Goal: Task Accomplishment & Management: Complete application form

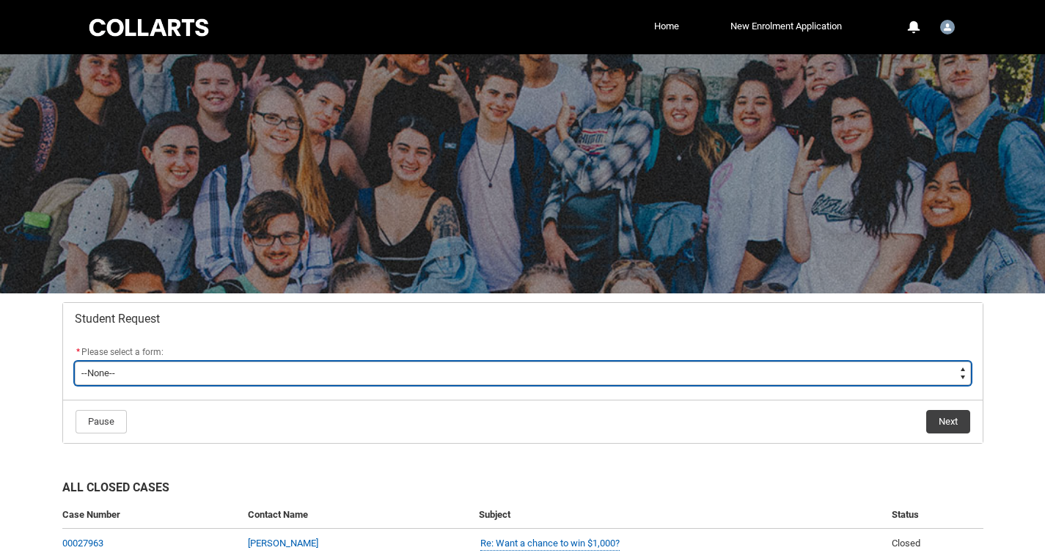
click at [399, 367] on select "--None-- Academic Transcript Application to Appeal Assignment Extension Change …" at bounding box center [523, 373] width 896 height 23
type lightning-select "Assignment_Extension_Choice"
select select "Assignment_Extension_Choice"
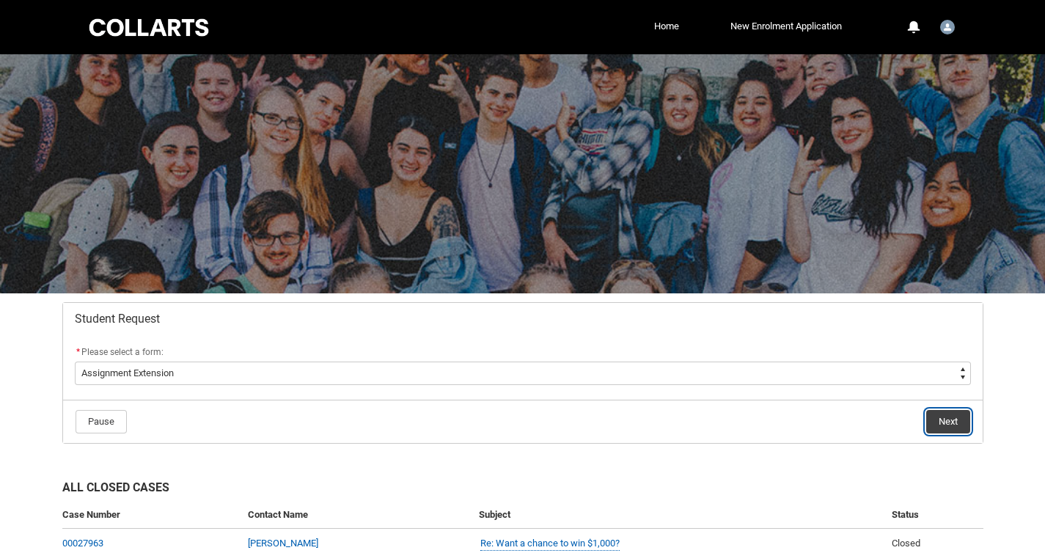
click at [949, 433] on button "Next" at bounding box center [948, 421] width 44 height 23
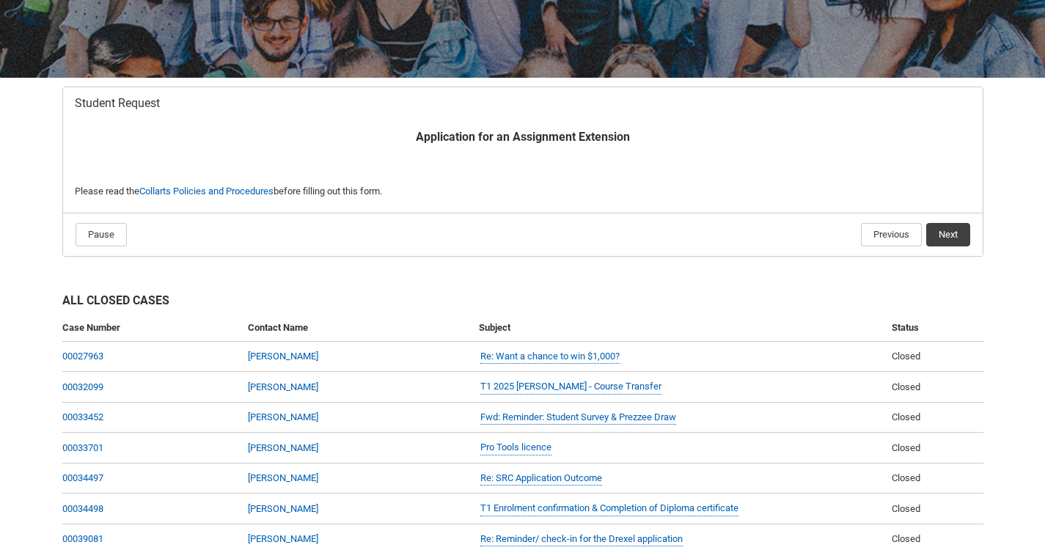
scroll to position [215, 0]
click at [948, 232] on button "Next" at bounding box center [948, 235] width 44 height 23
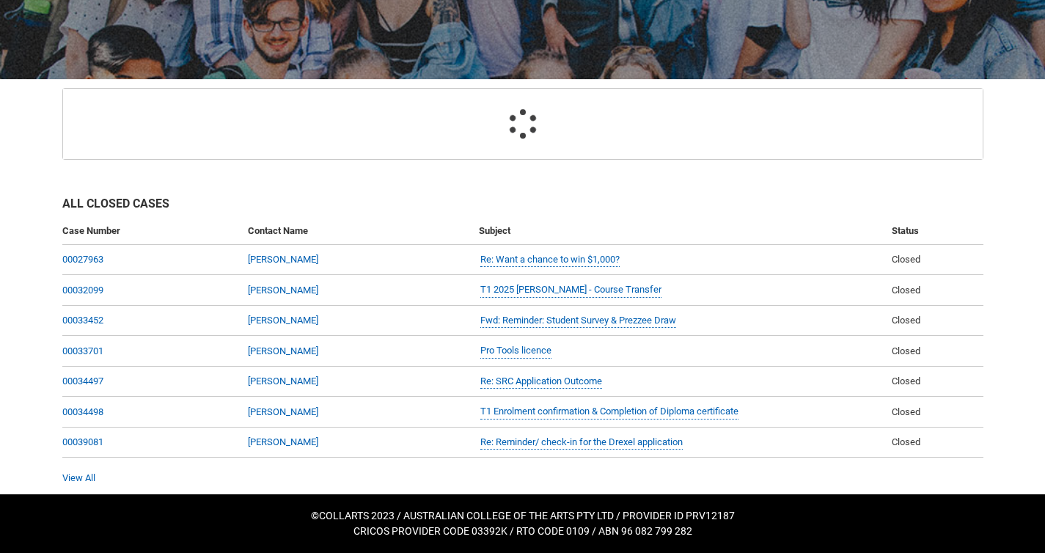
scroll to position [156, 0]
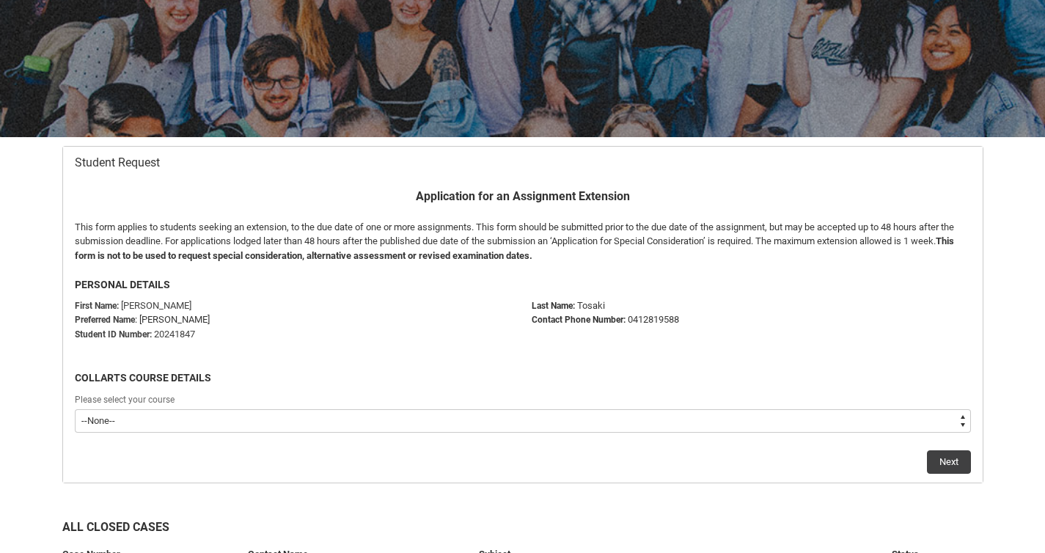
click at [349, 416] on select "--None-- Bachelor of Audio Production V2" at bounding box center [523, 420] width 896 height 23
type lightning-select "recordPicklist_ProgramEnrollment.a0jOZ000003SFonYAG"
select select "recordPicklist_ProgramEnrollment.a0jOZ000003SFonYAG"
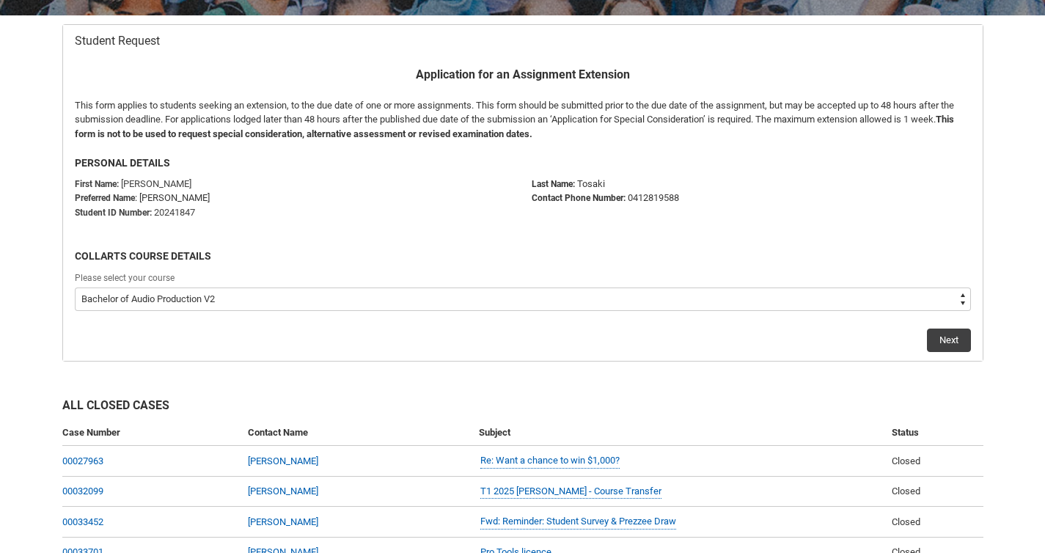
scroll to position [307, 0]
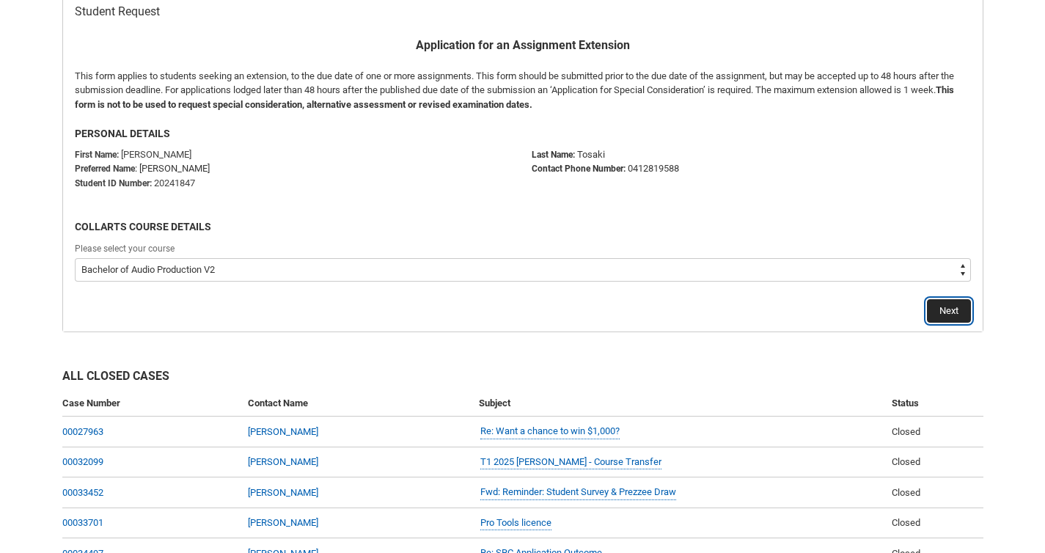
click at [950, 318] on button "Next" at bounding box center [949, 310] width 44 height 23
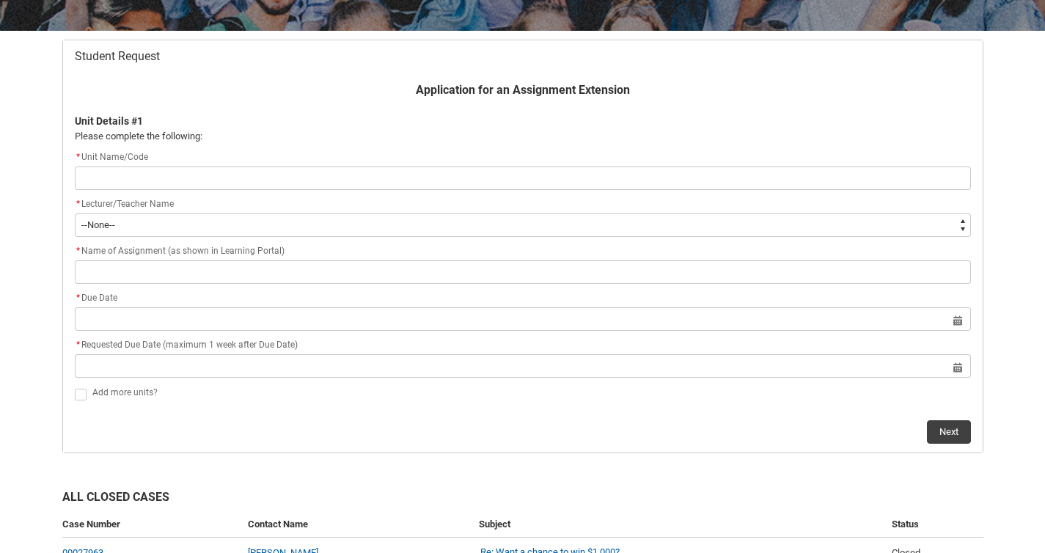
scroll to position [267, 0]
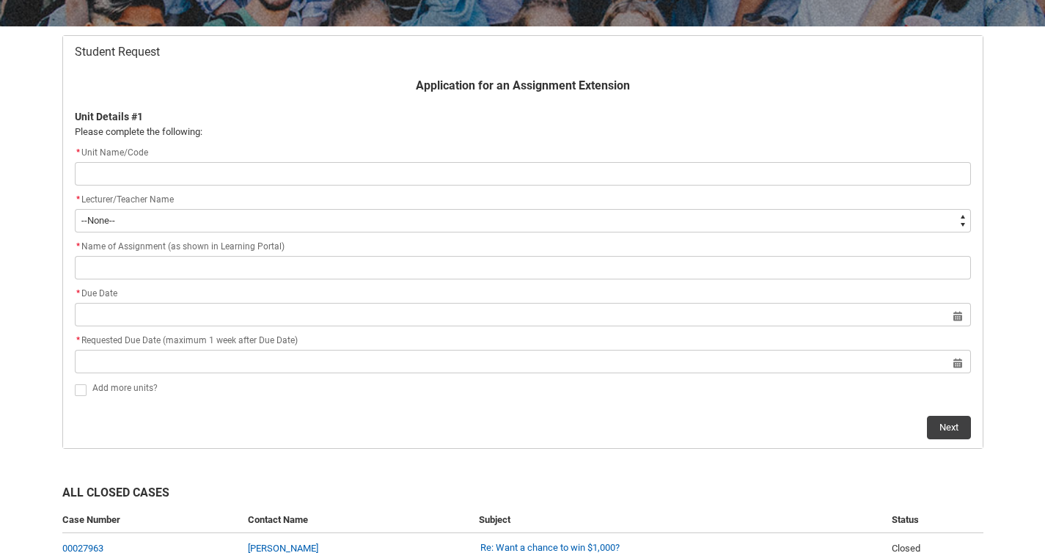
type lightning-primitive-input-simple "A"
type input "A"
type lightning-primitive-input-simple "AP"
type input "AP"
type lightning-primitive-input-simple "APR"
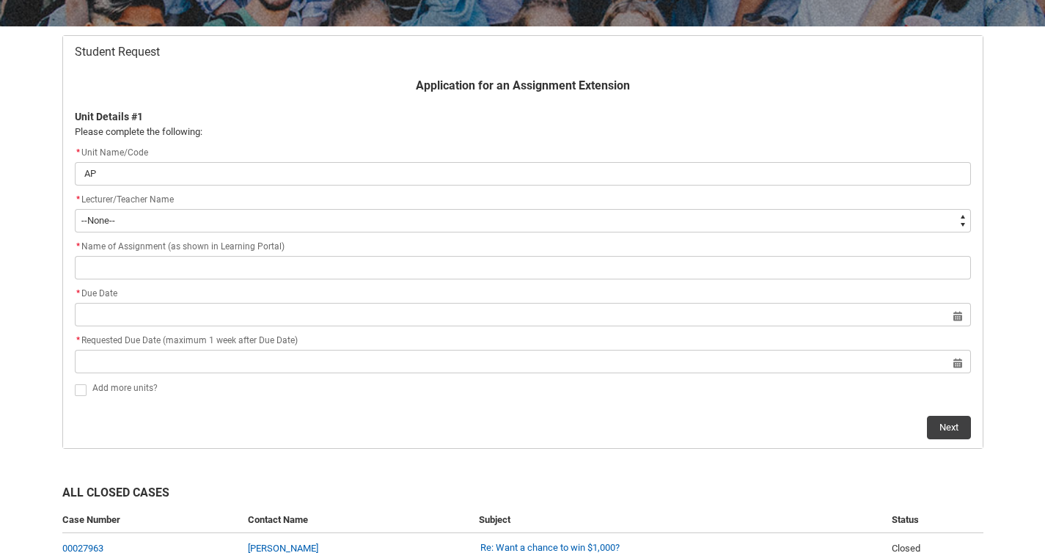
type input "APR"
type lightning-primitive-input-simple "APRM"
type input "APRM"
type lightning-primitive-input-simple "APRMA"
type input "APRMA"
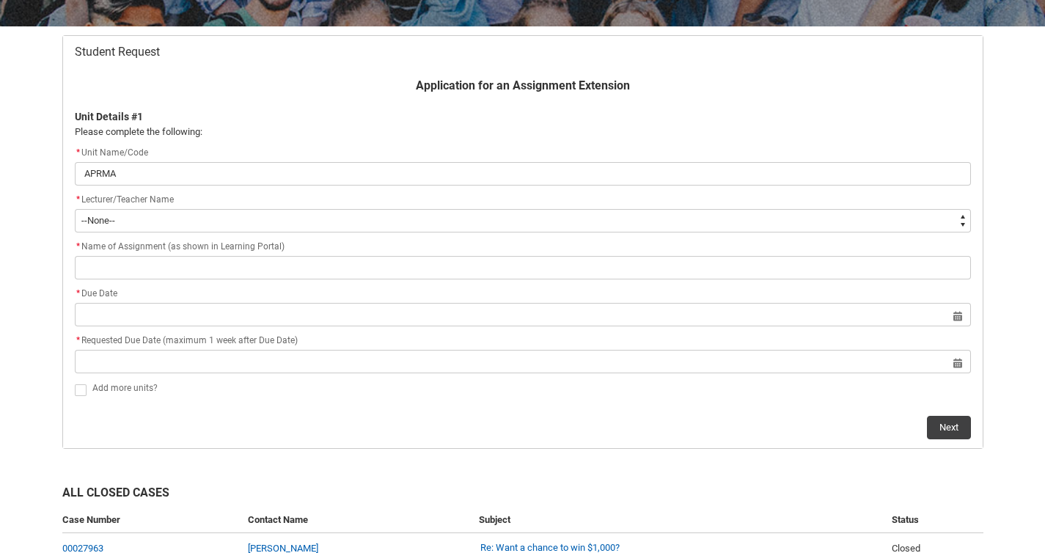
type lightning-primitive-input-simple "APRMAS"
type input "APRMAS"
type lightning-primitive-input-simple "APRMASS"
type input "APRMASS"
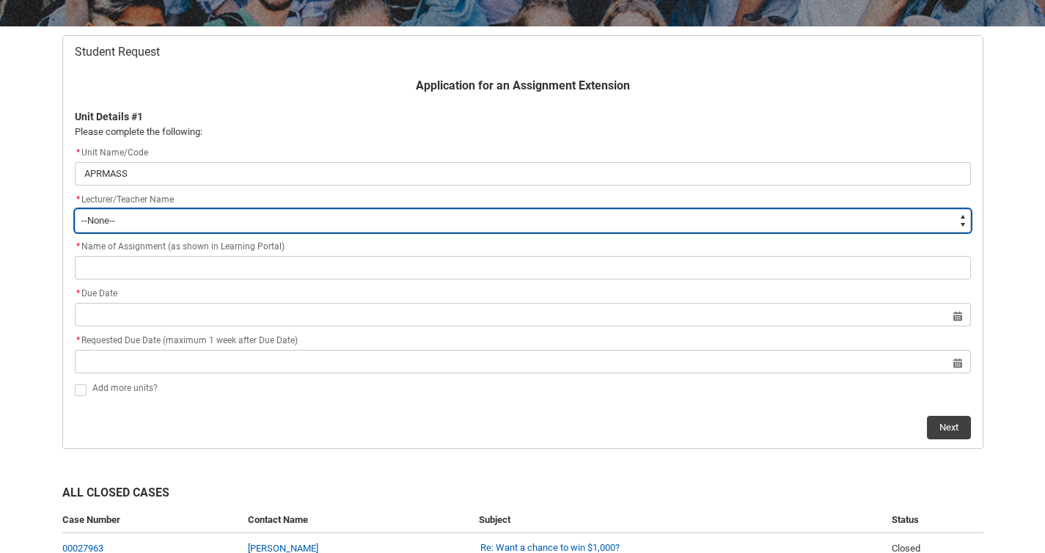
click at [421, 230] on select "--None-- [PERSON_NAME] [PERSON_NAME] [PERSON_NAME] [PERSON_NAME] [PERSON_NAME] …" at bounding box center [523, 220] width 896 height 23
type lightning-select "Faculty_NamefromAtoM.0035g00000b9AYSAA2"
select select "Faculty_NamefromAtoM.0035g00000b9AYSAA2"
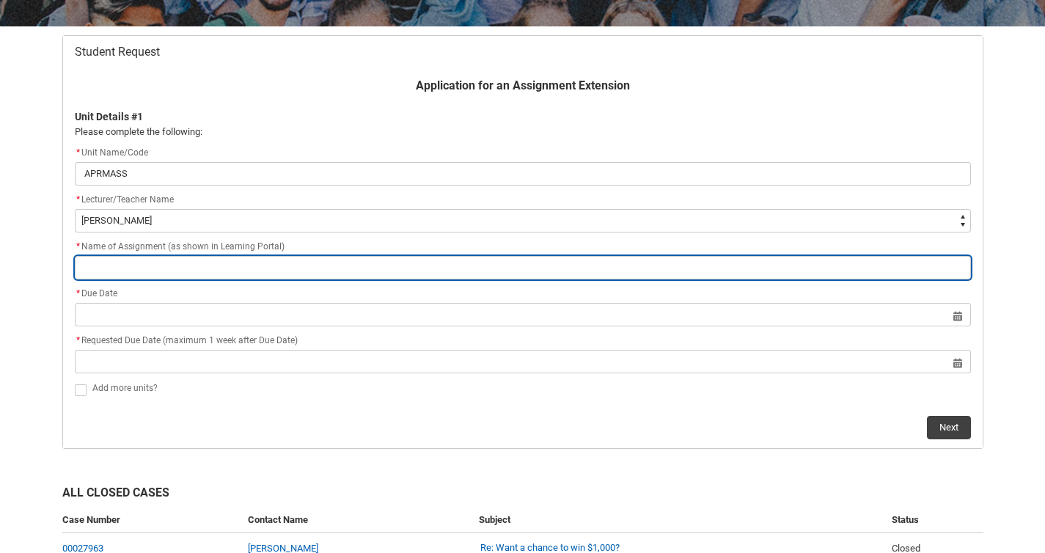
click at [192, 270] on input "Redu_Student_Request flow" at bounding box center [523, 267] width 896 height 23
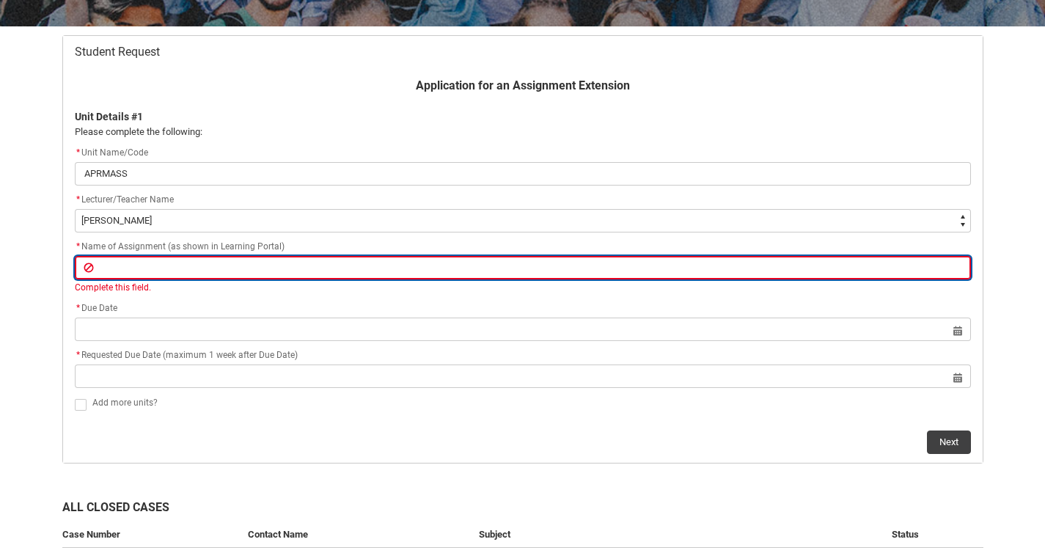
paste input "Assignment 3 - Mastering project"
type lightning-primitive-input-simple "Assignment 3 - Mastering project"
type input "Assignment 3 - Mastering project"
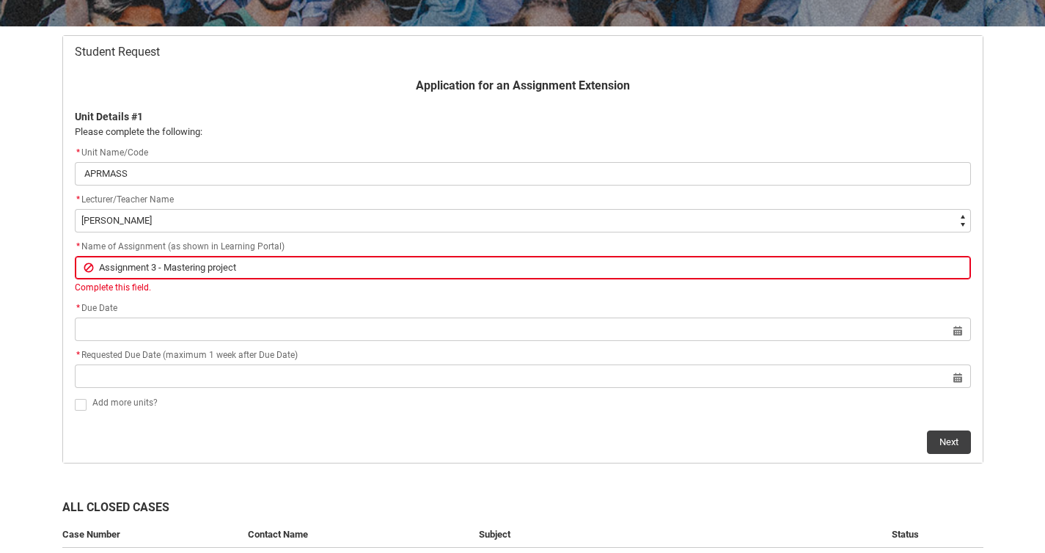
click at [243, 342] on div "Application for an Assignment Extension Unit Details #1 Please complete the fol…" at bounding box center [523, 265] width 914 height 377
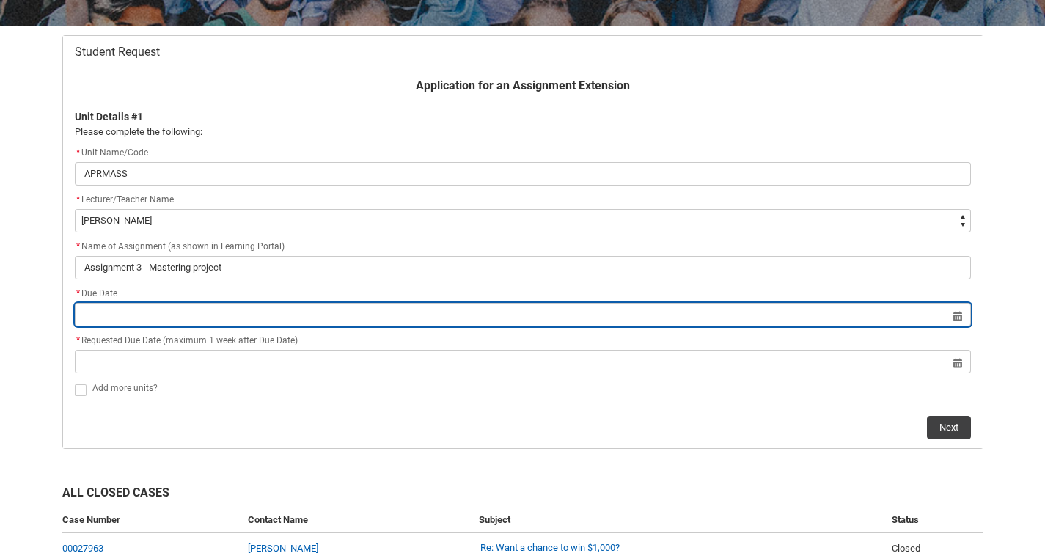
click at [955, 315] on input "Redu_Student_Request flow" at bounding box center [523, 314] width 896 height 23
select select "2025"
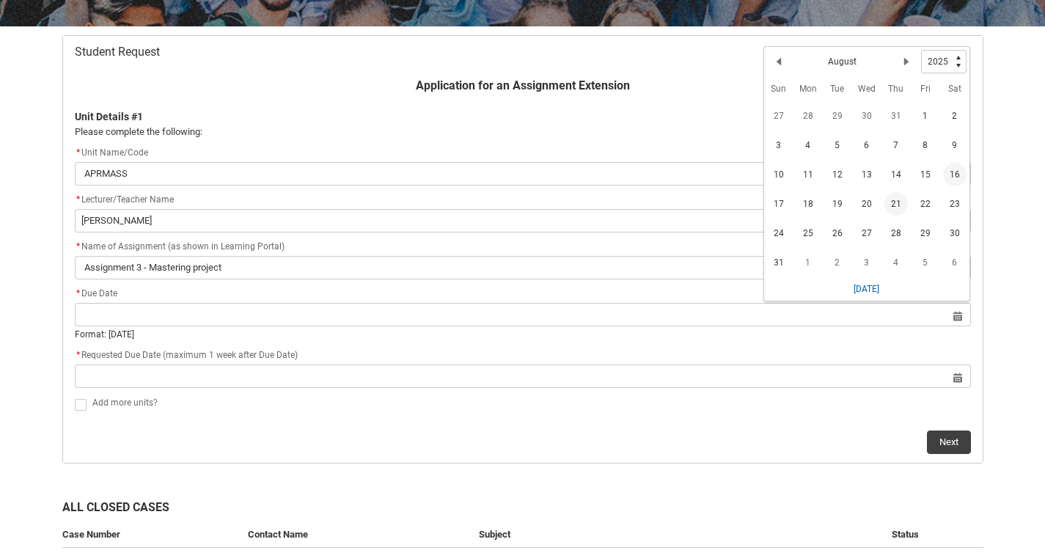
click at [897, 199] on span "21" at bounding box center [895, 203] width 23 height 23
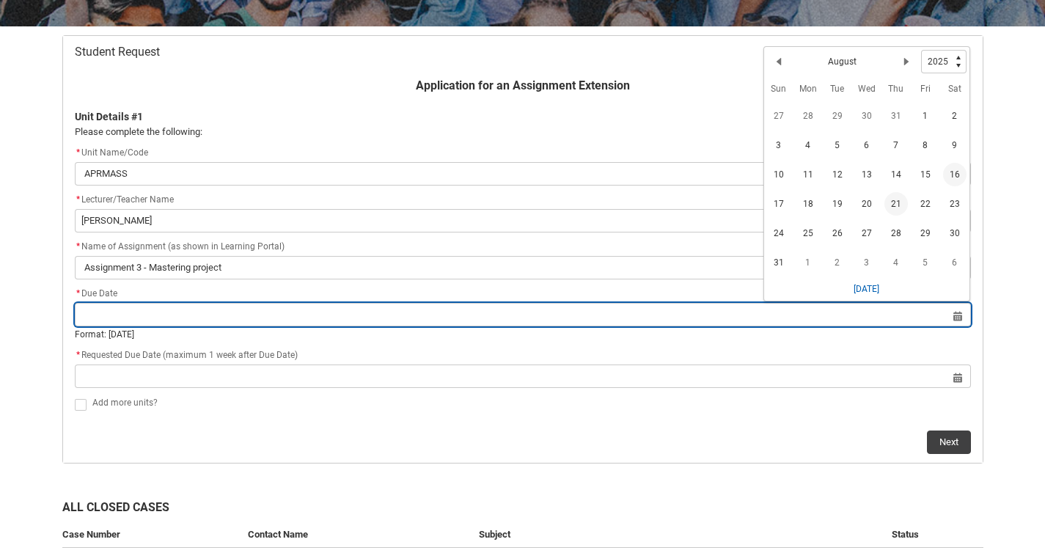
type lightning-datepicker "[DATE]"
type lightning-input "[DATE]"
type input "[DATE]"
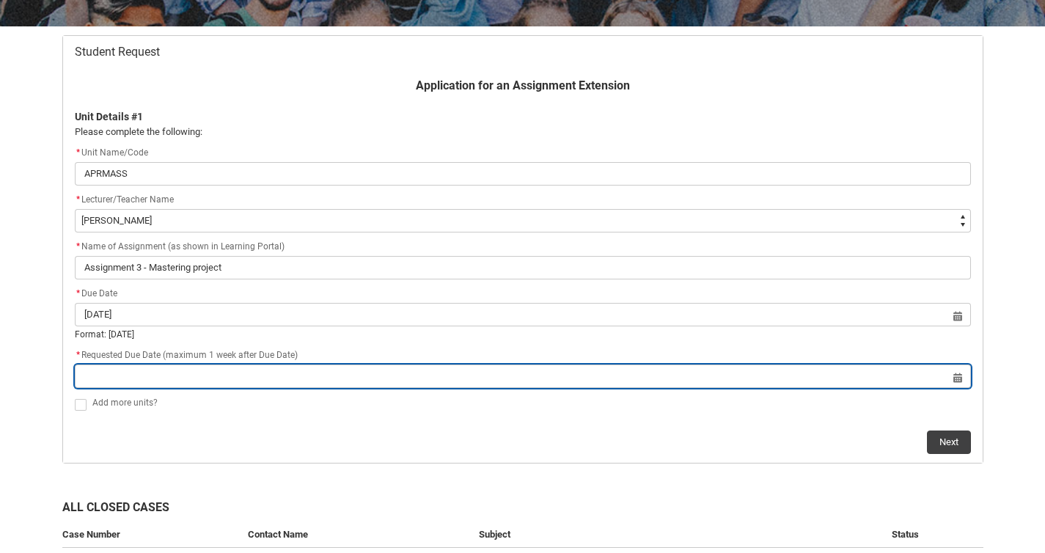
click at [419, 384] on input "Redu_Student_Request flow" at bounding box center [523, 375] width 896 height 23
select select "2025"
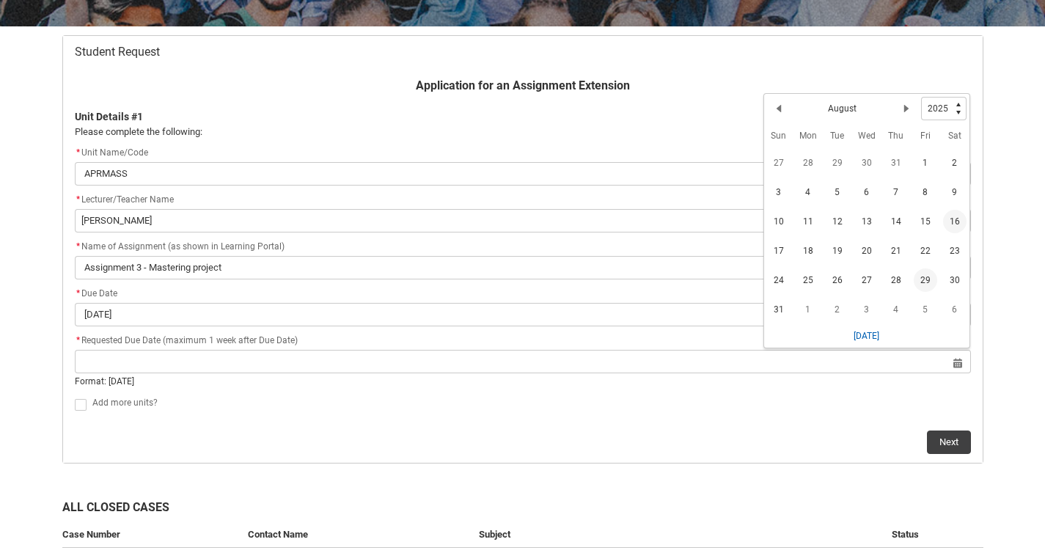
click at [928, 279] on span "29" at bounding box center [925, 279] width 23 height 23
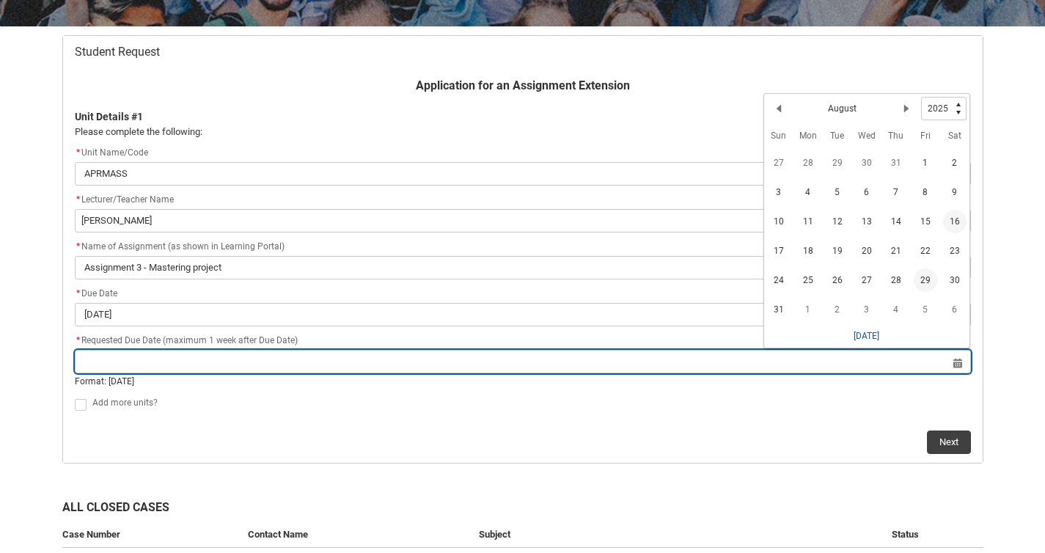
type lightning-datepicker "[DATE]"
type lightning-input "[DATE]"
type input "[DATE]"
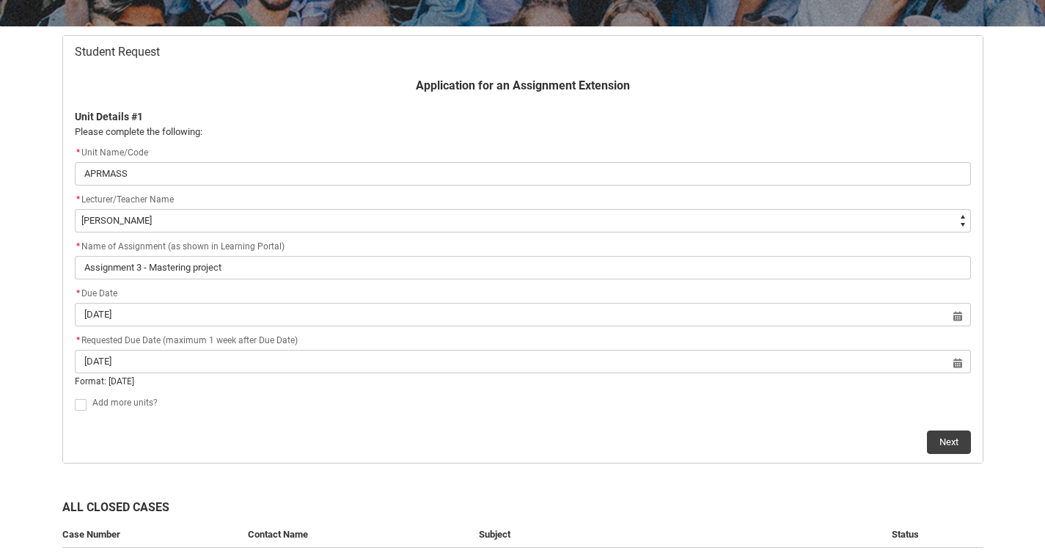
click at [76, 404] on span "Redu_Student_Request flow" at bounding box center [81, 405] width 12 height 12
click at [75, 397] on input "Redu_Student_Request flow" at bounding box center [74, 396] width 1 height 1
type lightning-input "true"
checkbox input "true"
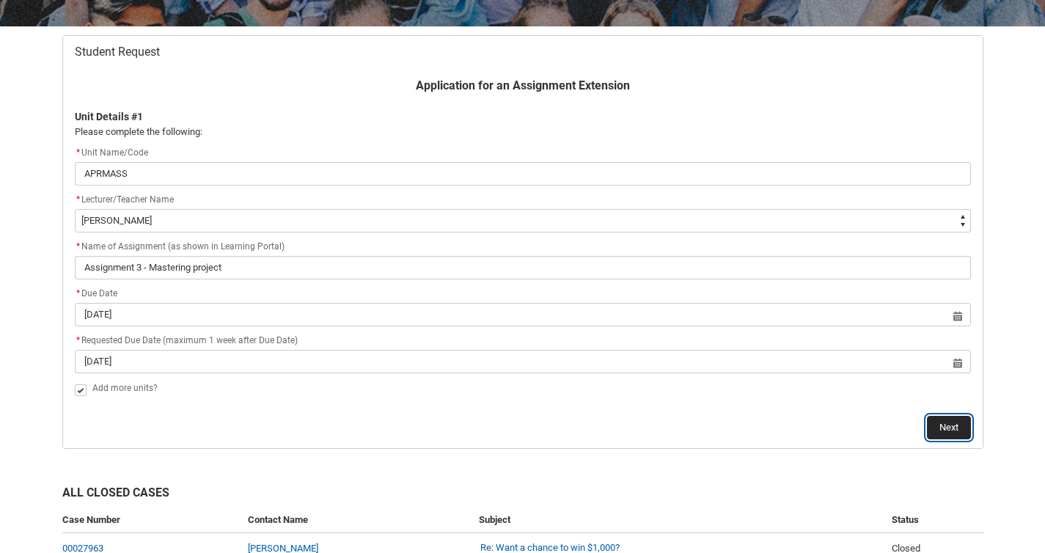
click at [953, 425] on button "Next" at bounding box center [949, 427] width 44 height 23
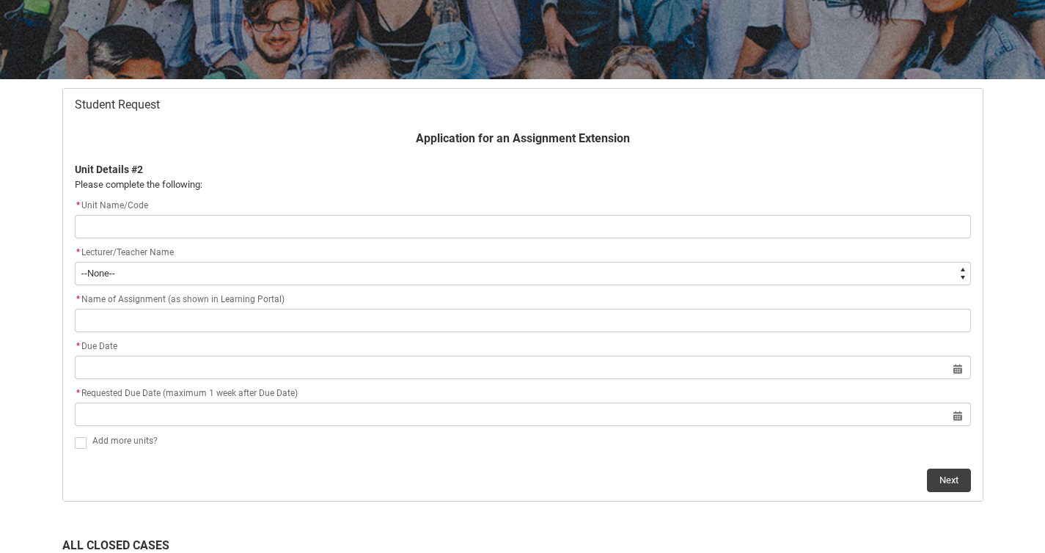
scroll to position [156, 0]
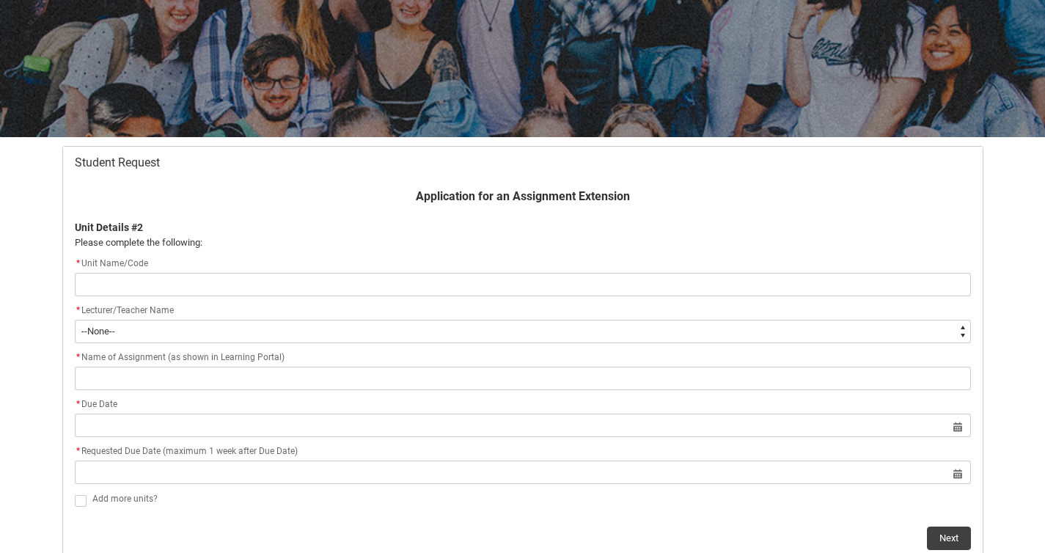
type lightning-primitive-input-simple "A"
type input "A"
type lightning-primitive-input-simple "AP"
type input "AP"
type lightning-primitive-input-simple "APR"
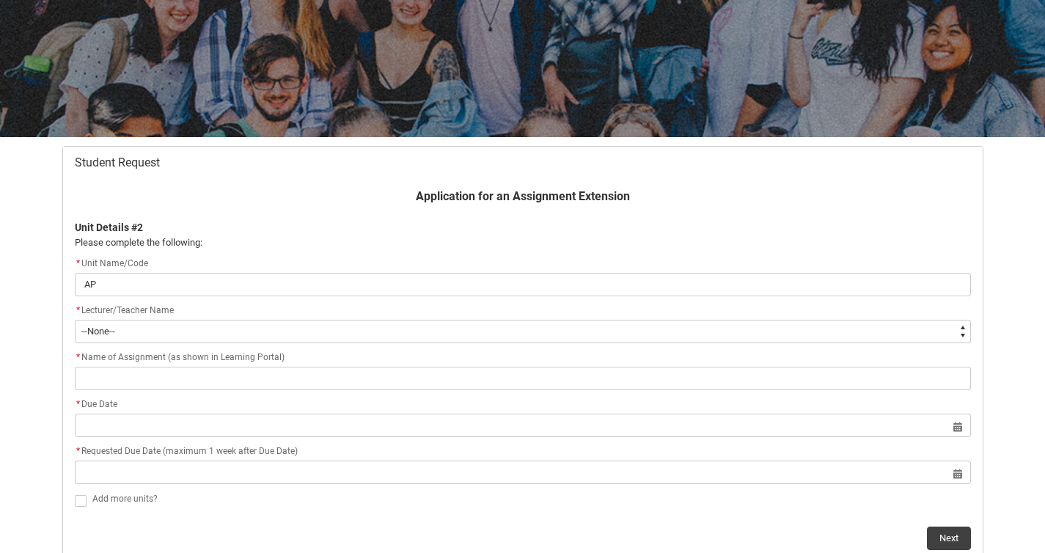
type input "APR"
type lightning-primitive-input-simple "APRP"
type input "APRP"
type lightning-primitive-input-simple "APRPO"
type input "APRPO"
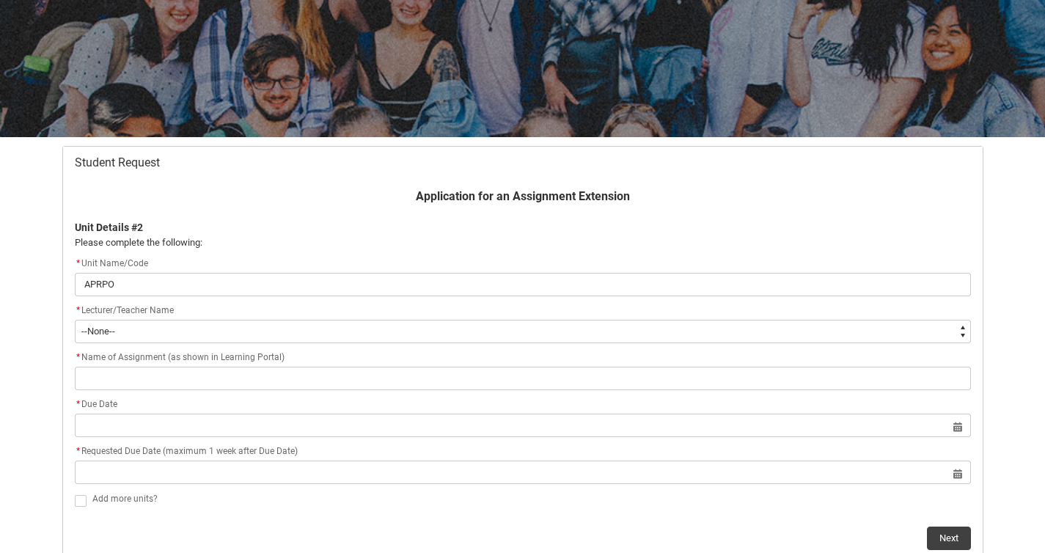
type lightning-primitive-input-simple "APRPOR"
type input "APRPOR"
type lightning-primitive-input-simple "APRPO"
type input "APRPO"
type lightning-primitive-input-simple "APRPOS"
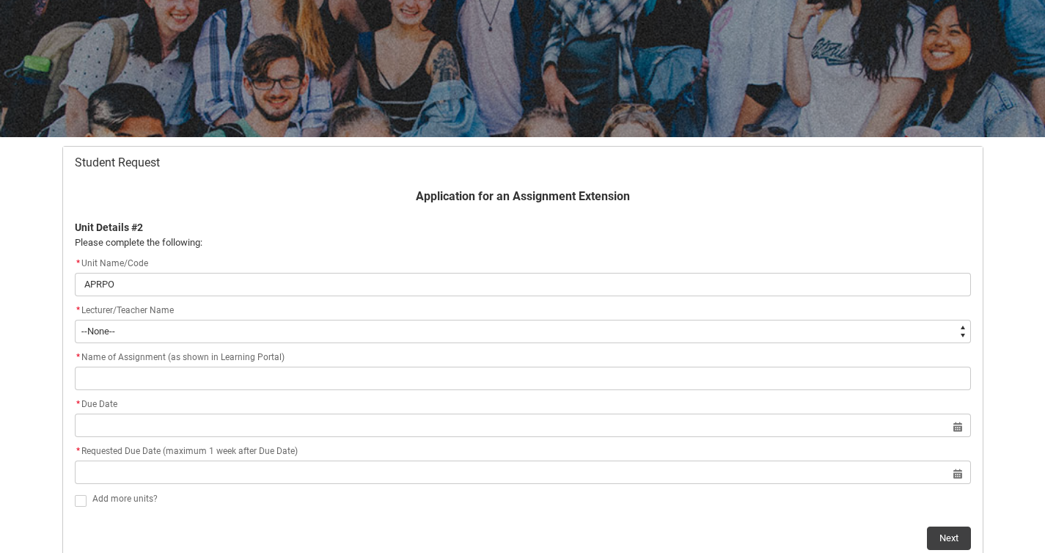
type input "APRPOS"
type lightning-primitive-input-simple "APRPOST"
type input "APRPOST"
type lightning-primitive-input-simple "APRPOS"
type input "APRPOS"
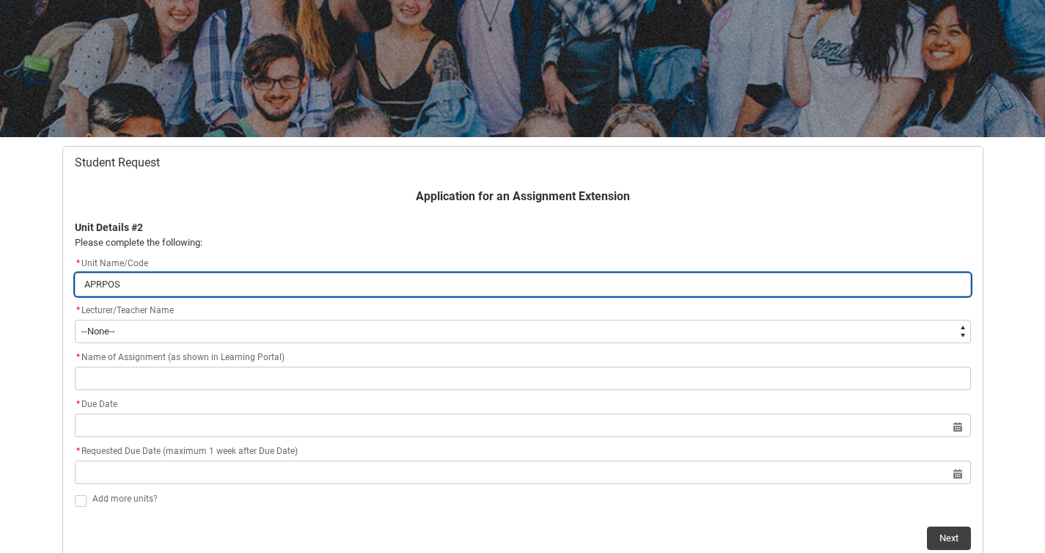
type lightning-primitive-input-simple "APRPO"
type input "APRPO"
type lightning-primitive-input-simple "APRP"
type input "APRP"
type lightning-primitive-input-simple "APR"
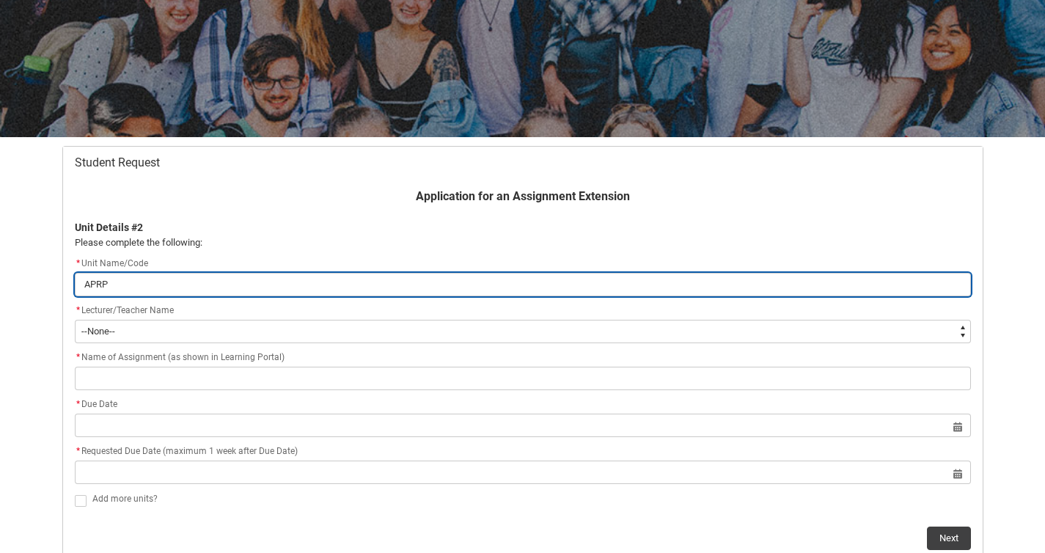
type input "APR"
type lightning-primitive-input-simple "AP"
type input "AP"
type lightning-primitive-input-simple "APP"
type input "APP"
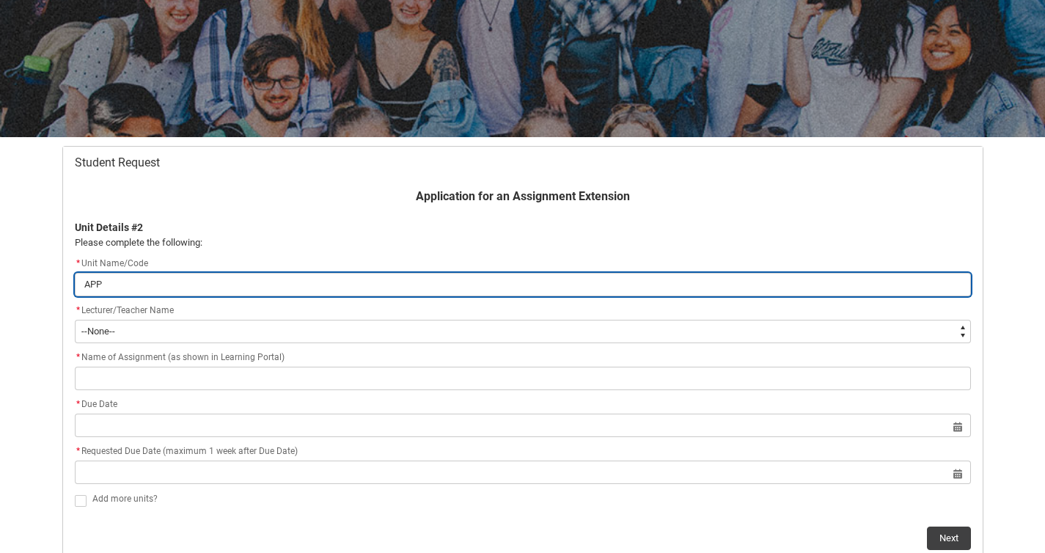
type lightning-primitive-input-simple "APPO"
type input "APPO"
type lightning-primitive-input-simple "APPOS"
type input "APPOS"
type lightning-primitive-input-simple "APPOS4"
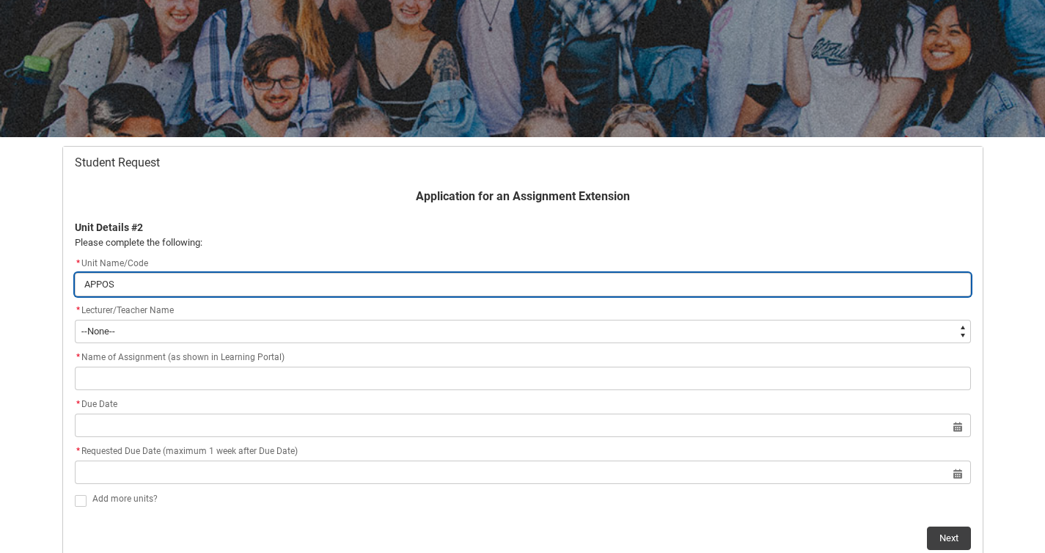
type input "APPOS4"
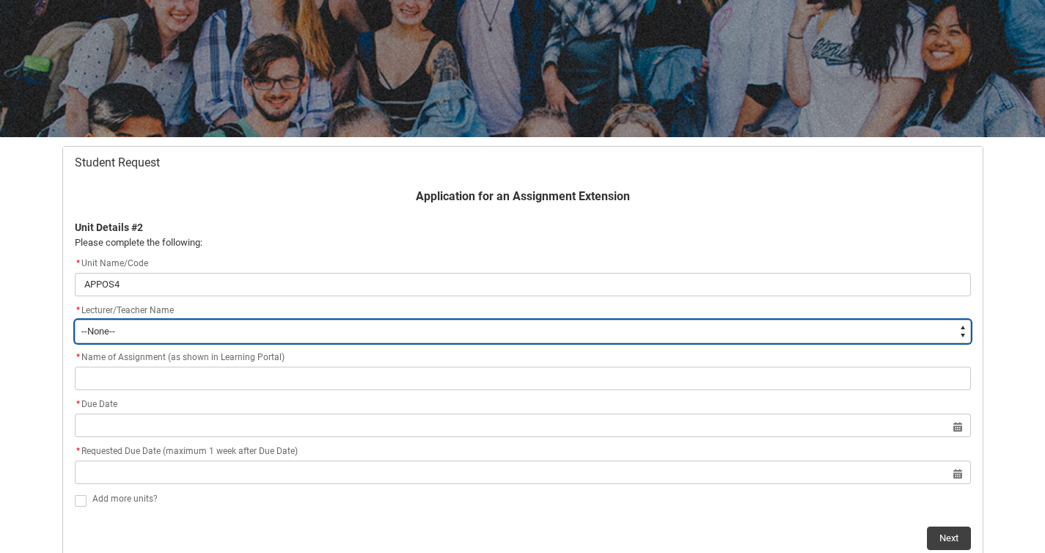
type lightning-select "Faculty_NamefromNtoZ.003OZ00000565rpYAA"
select select "Faculty_NamefromNtoZ.003OZ00000565rpYAA"
type lightning-select "Faculty_NamefromNtoZ.0035g00000b9AYLAA2"
select select "Faculty_NamefromNtoZ.0035g00000b9AYLAA2"
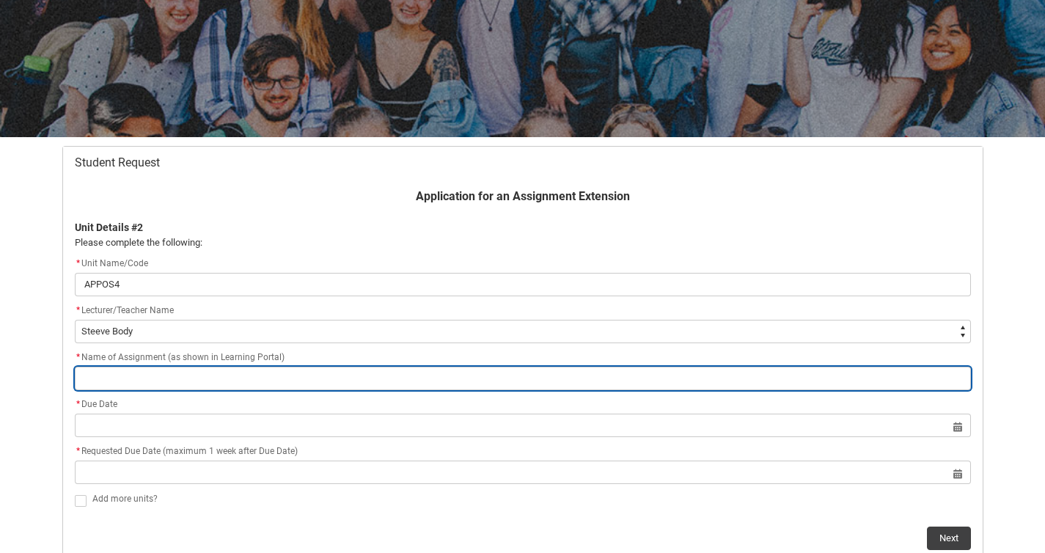
type lightning-primitive-input-simple "T"
type input "T"
type lightning-primitive-input-simple "TV"
type input "TV"
type lightning-primitive-input-simple "TV"
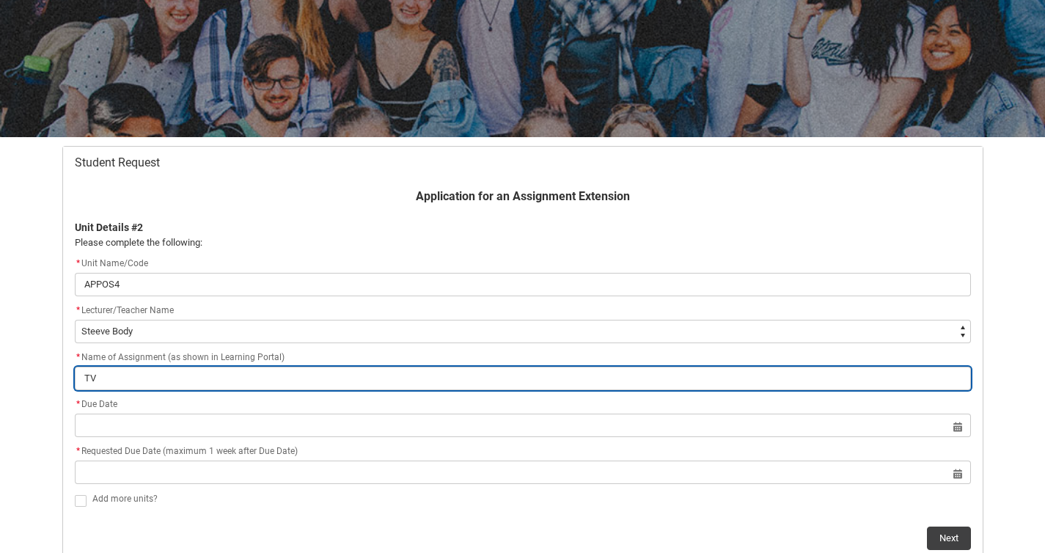
type input "TV"
type lightning-primitive-input-simple "TV M"
type input "TV M"
type lightning-primitive-input-simple "TV Mi"
type input "TV Mi"
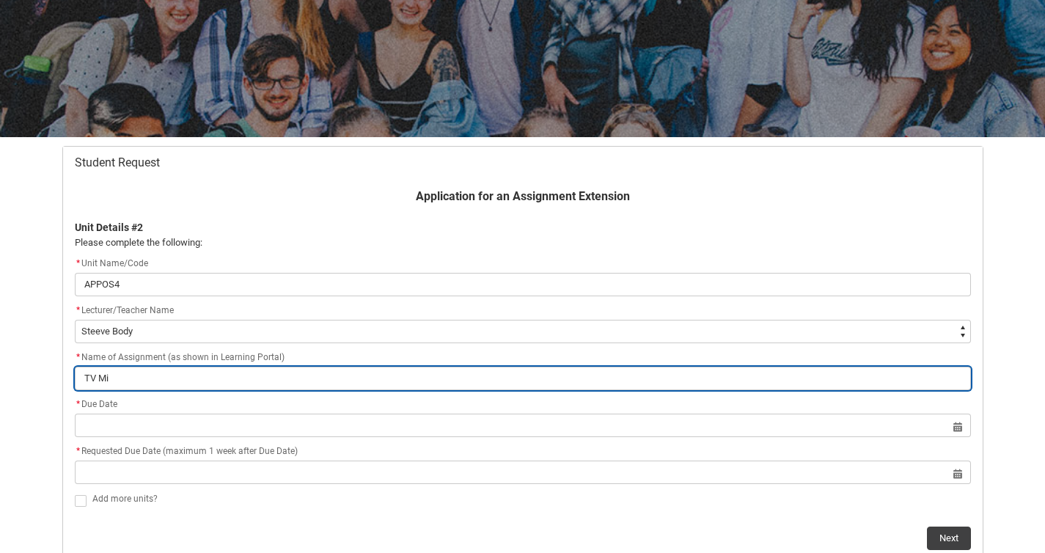
type lightning-primitive-input-simple "TV Mix"
type input "TV Mix"
type lightning-primitive-input-simple "TV Mix"
type input "TV Mix"
type lightning-primitive-input-simple "TV Mix A"
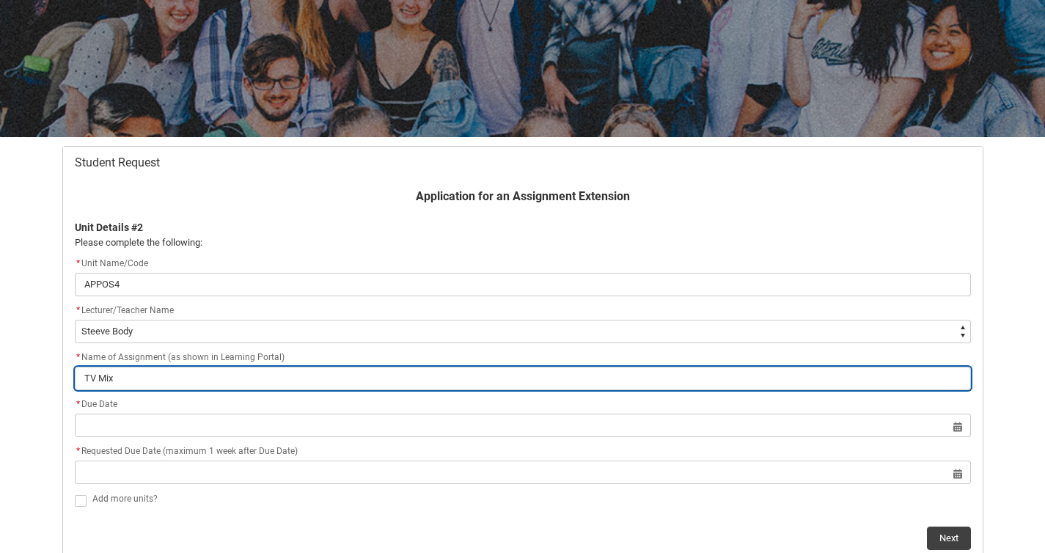
type input "TV Mix A"
type lightning-primitive-input-simple "TV Mix As"
type input "TV Mix As"
type lightning-primitive-input-simple "TV Mix Ass"
type input "TV Mix Ass"
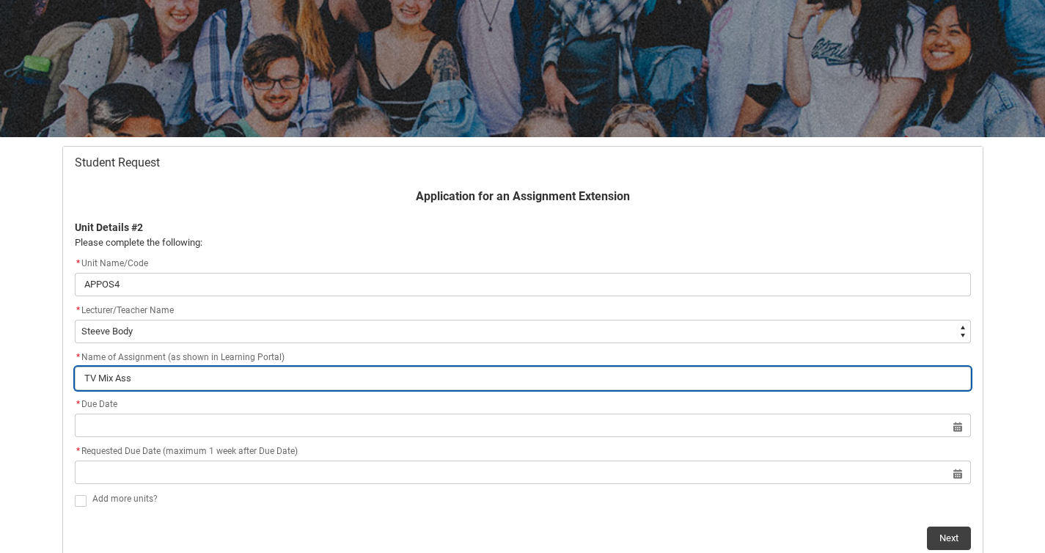
type lightning-primitive-input-simple "TV Mix Assi"
type input "TV Mix Assi"
type lightning-primitive-input-simple "TV Mix Assig"
type input "TV Mix Assig"
type lightning-primitive-input-simple "TV Mix Assign"
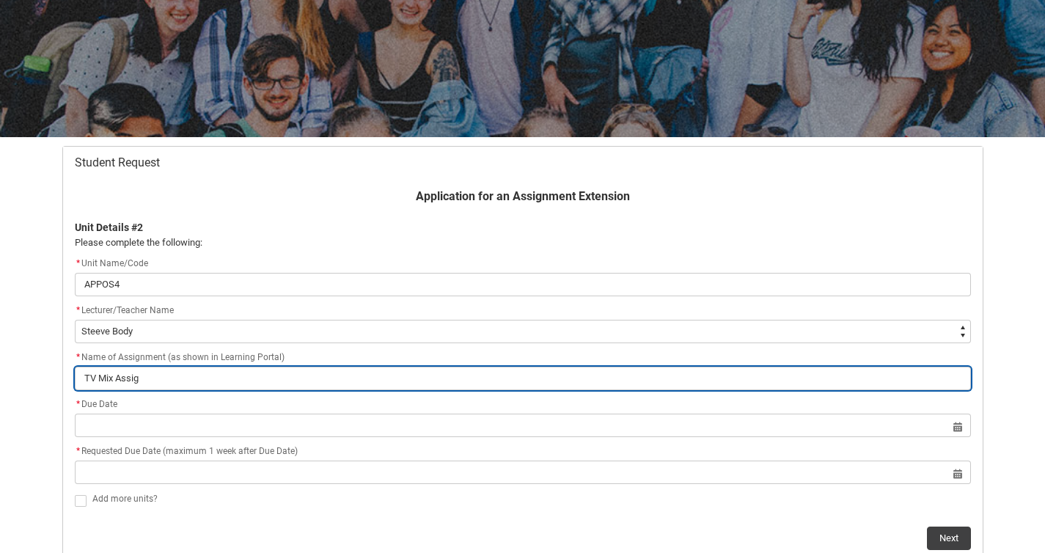
type input "TV Mix Assign"
type lightning-primitive-input-simple "TV Mix Assignm"
type input "TV Mix Assignm"
type lightning-primitive-input-simple "TV Mix Assignme"
type input "TV Mix Assignme"
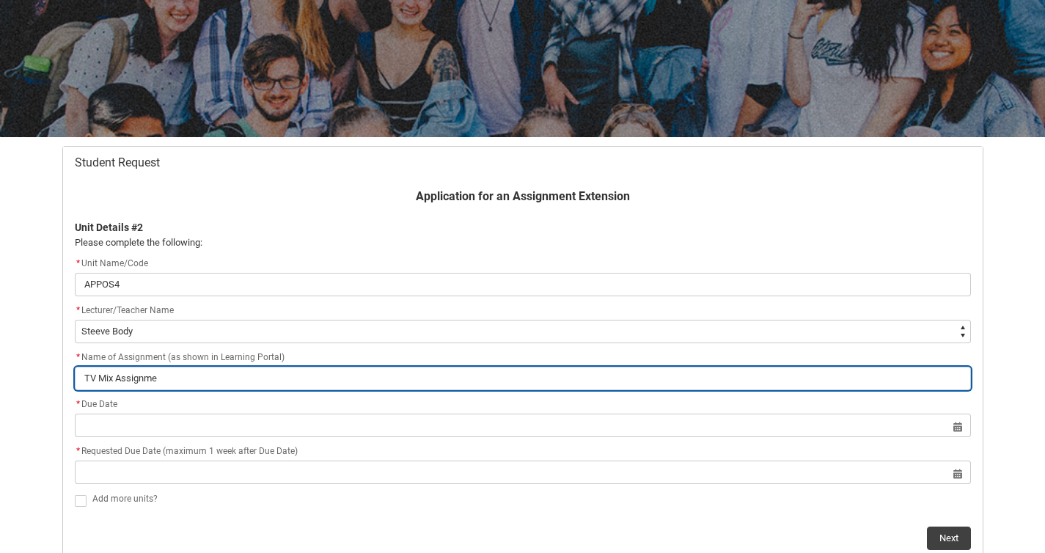
type lightning-primitive-input-simple "TV Mix Assignmen"
type input "TV Mix Assignmen"
type lightning-primitive-input-simple "TV Mix Assignment"
type input "TV Mix Assignment"
type lightning-primitive-input-simple "TV Mix Assignmen"
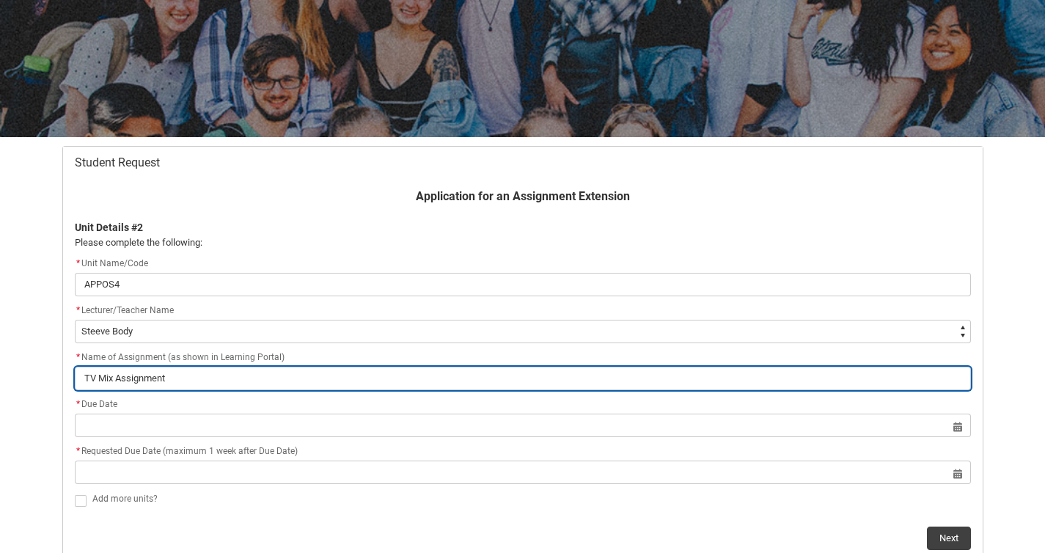
type input "TV Mix Assignmen"
type lightning-primitive-input-simple "TV Mix Assignme"
type input "TV Mix Assignme"
type lightning-primitive-input-simple "TV Mix Assignm"
type input "TV Mix Assignm"
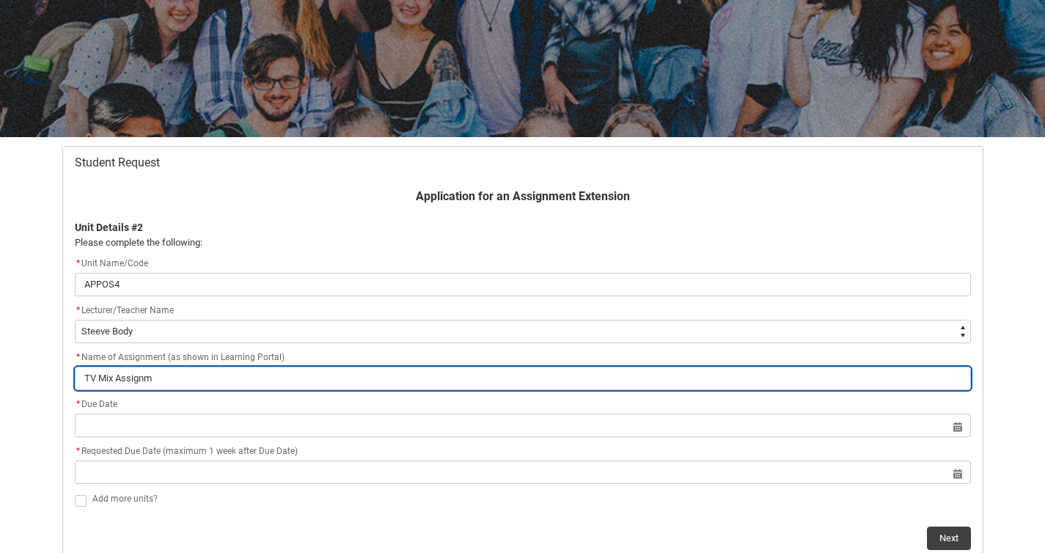
type lightning-primitive-input-simple "TV Mix Assign"
type input "TV Mix Assign"
type lightning-primitive-input-simple "TV Mix Assig"
type input "TV Mix Assig"
type lightning-primitive-input-simple "TV Mix Assi"
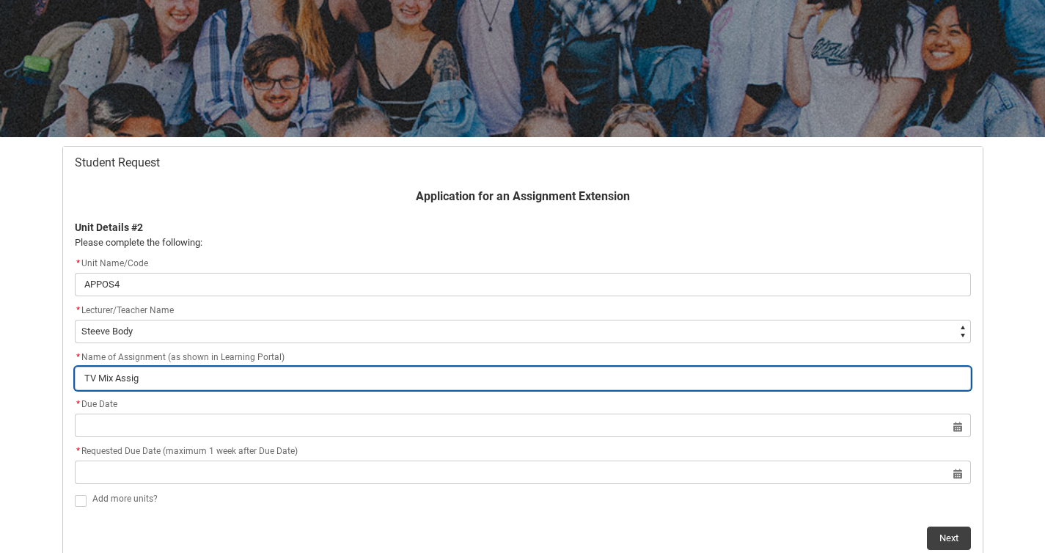
type input "TV Mix Assi"
type lightning-primitive-input-simple "TV Mix Ass"
type input "TV Mix Ass"
type lightning-primitive-input-simple "TV Mix Asse"
type input "TV Mix Asse"
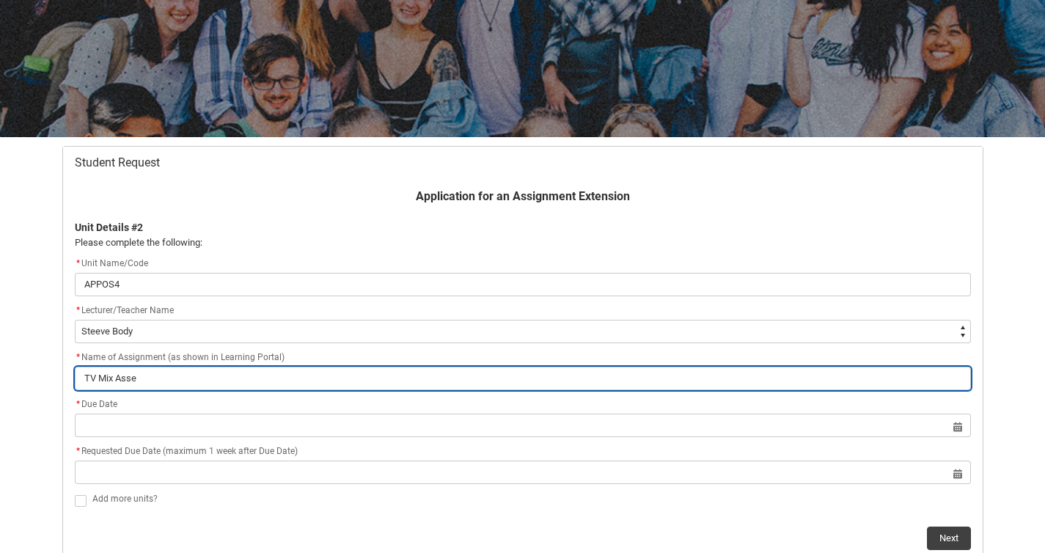
type lightning-primitive-input-simple "TV Mix Asses"
type input "TV Mix Asses"
type lightning-primitive-input-simple "TV Mix Assess"
type input "TV Mix Assess"
type lightning-primitive-input-simple "TV Mix Assessm"
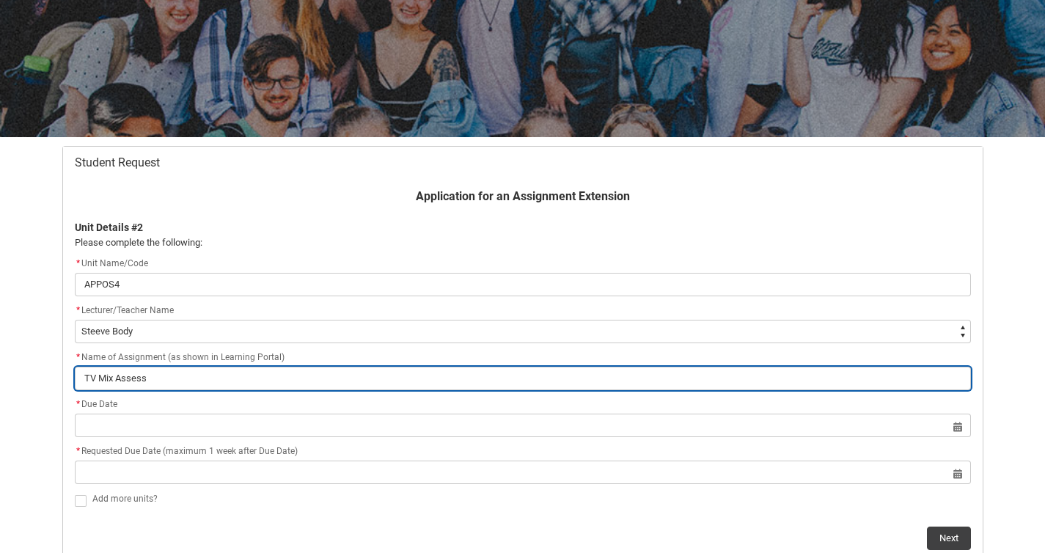
type input "TV Mix Assessm"
type lightning-primitive-input-simple "TV Mix Assessma"
type input "TV Mix Assessma"
type lightning-primitive-input-simple "TV Mix Assessman"
type input "TV Mix Assessman"
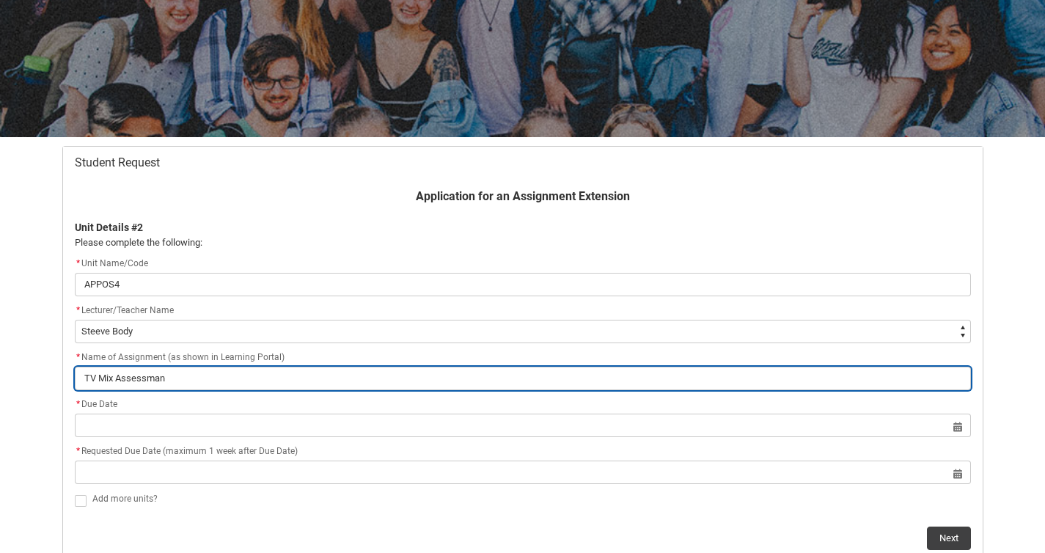
type lightning-primitive-input-simple "TV Mix Assessma"
type input "TV Mix Assessma"
type lightning-primitive-input-simple "TV Mix Assessm"
type input "TV Mix Assessm"
type lightning-primitive-input-simple "TV Mix Assessme"
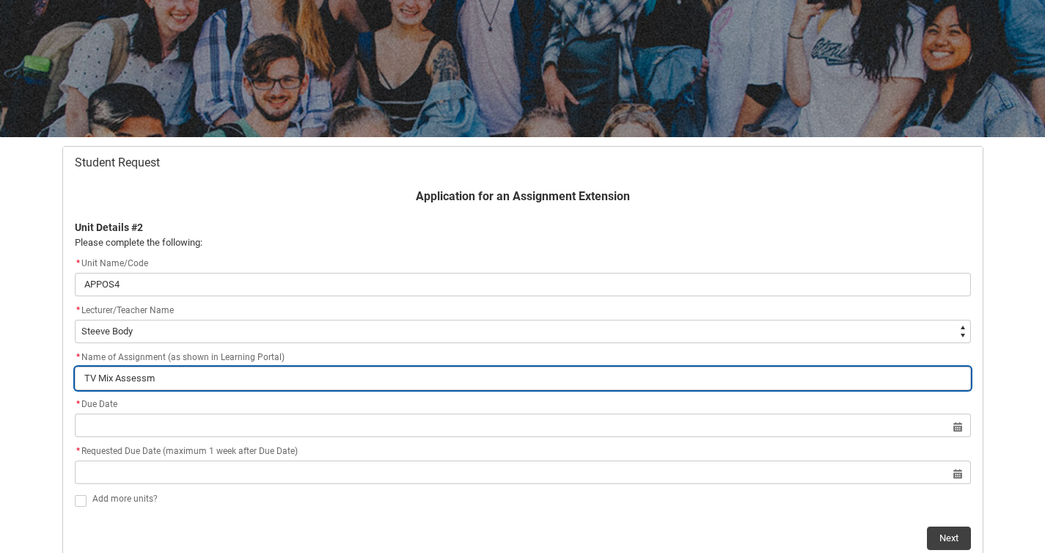
type input "TV Mix Assessme"
type lightning-primitive-input-simple "TV Mix Assessmen"
type input "TV Mix Assessmen"
type lightning-primitive-input-simple "TV Mix Assessment"
type input "TV Mix Assessment"
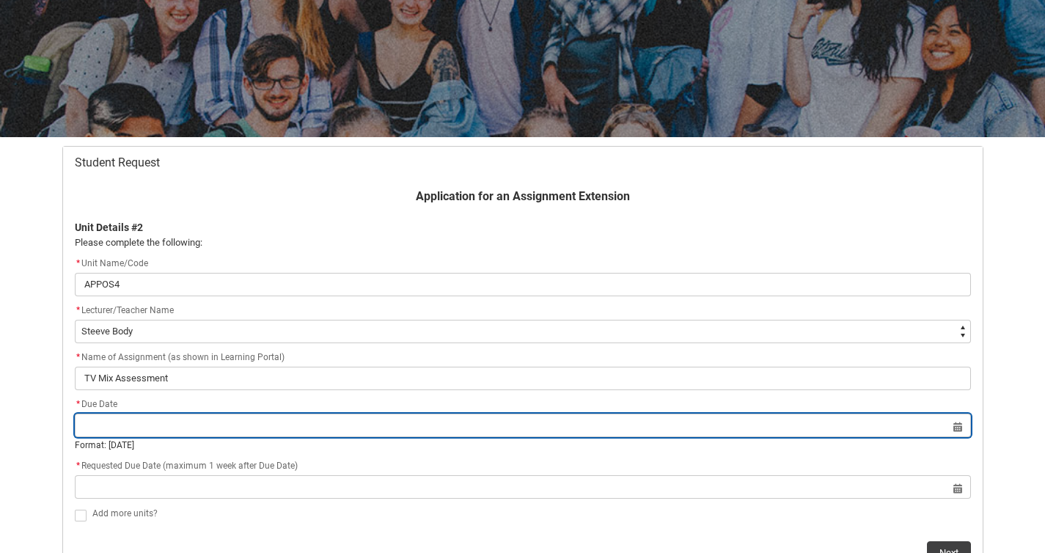
click at [961, 426] on input "Redu_Student_Request flow" at bounding box center [523, 425] width 896 height 23
select select "2025"
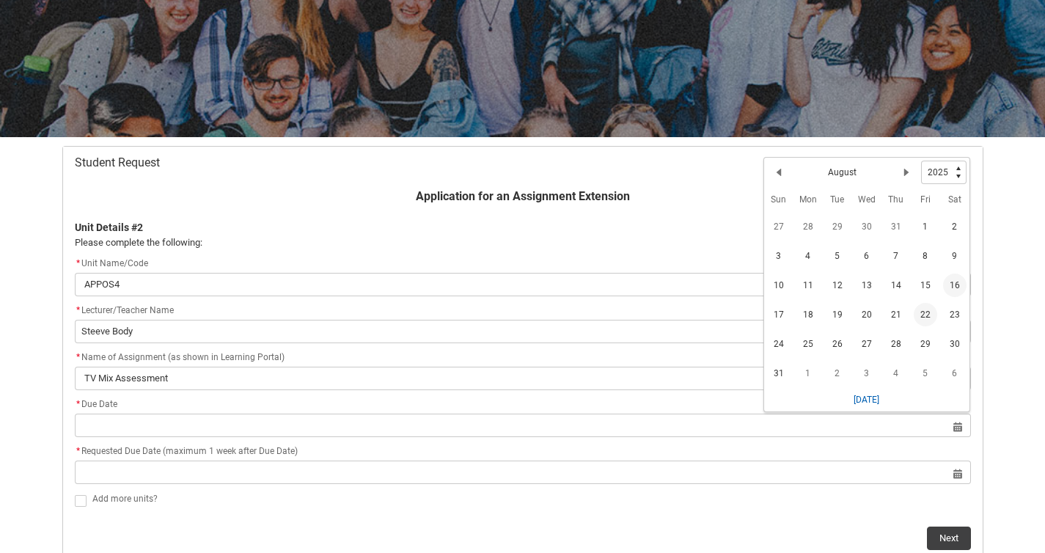
click at [926, 312] on span "22" at bounding box center [925, 314] width 23 height 23
type lightning-datepicker "[DATE]"
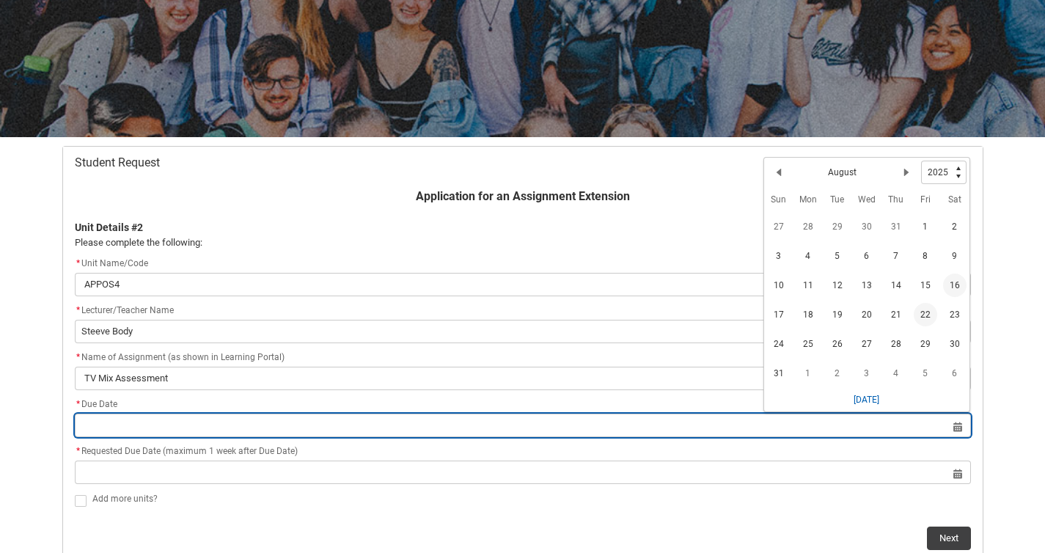
type lightning-input "[DATE]"
type input "[DATE]"
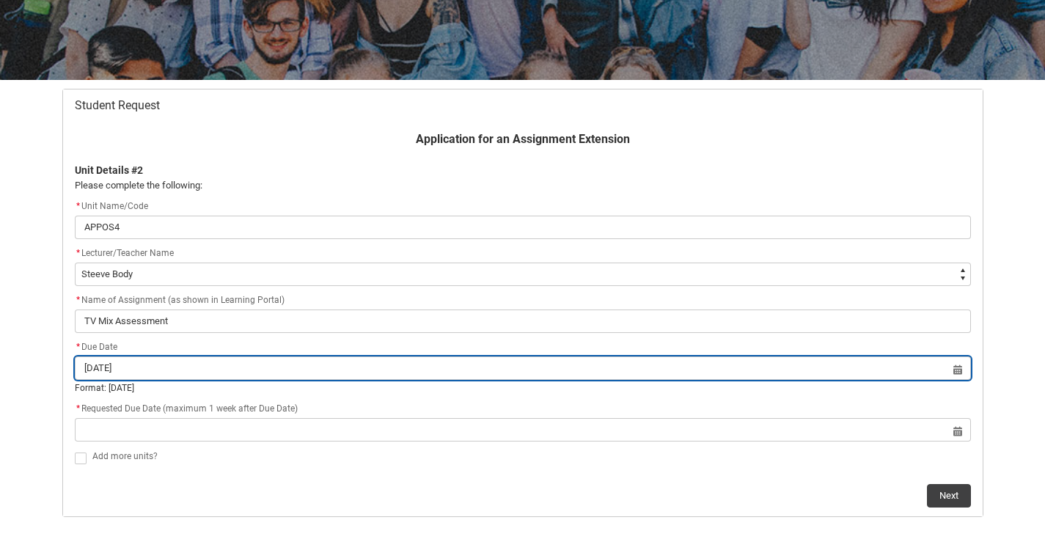
scroll to position [219, 0]
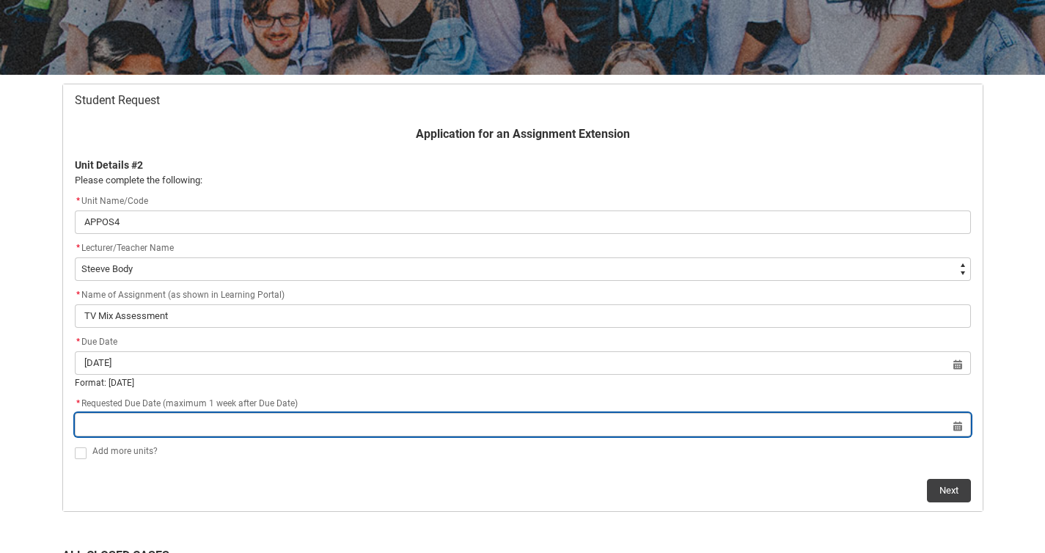
click at [967, 422] on input "Redu_Student_Request flow" at bounding box center [523, 424] width 896 height 23
select select "2025"
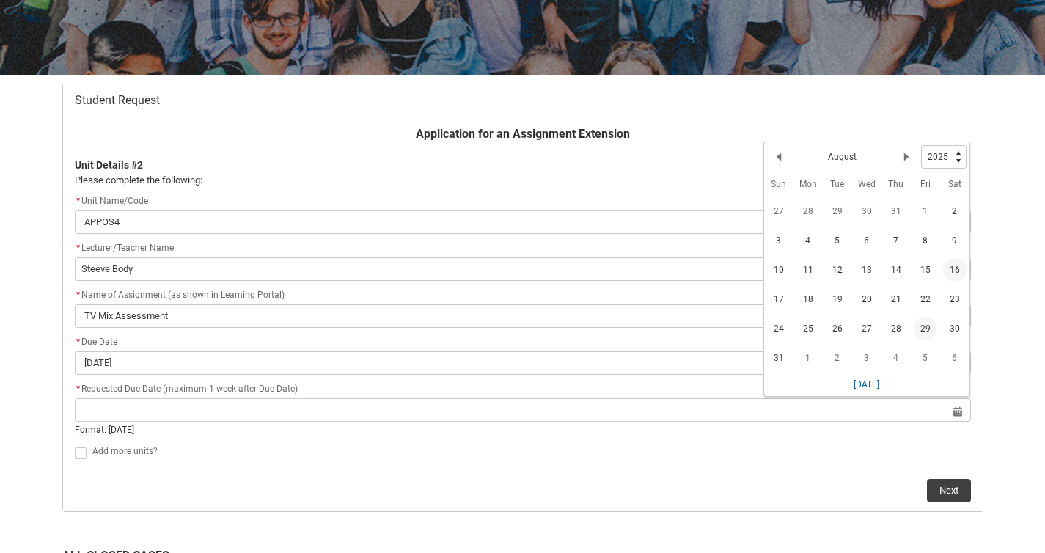
click at [925, 329] on span "29" at bounding box center [925, 328] width 23 height 23
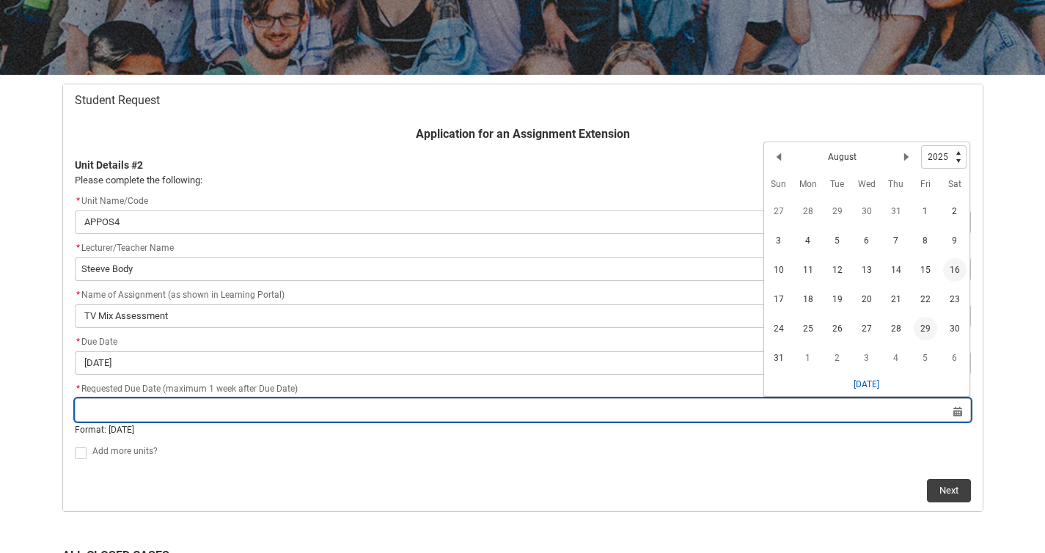
type lightning-datepicker "[DATE]"
type lightning-input "[DATE]"
type input "[DATE]"
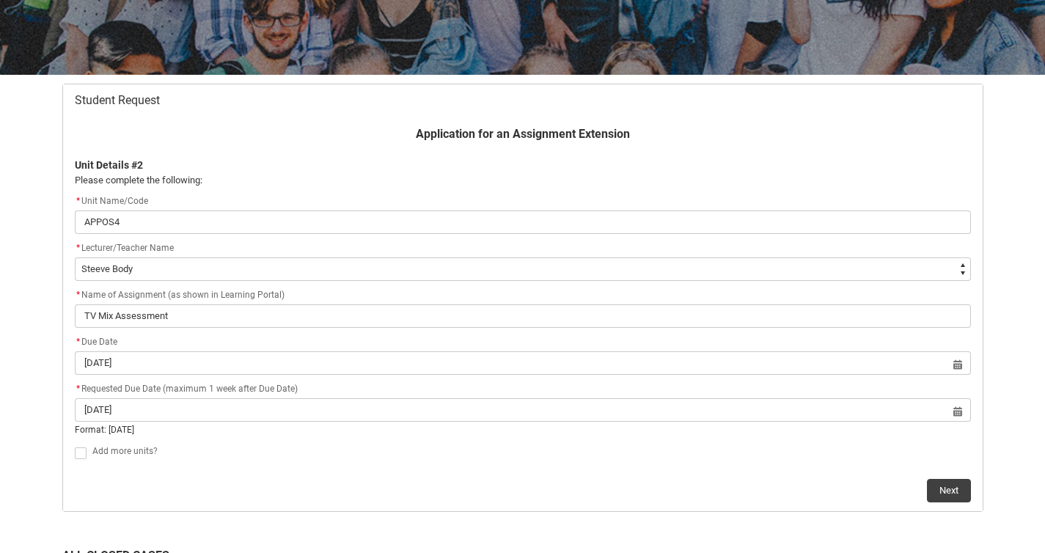
click at [590, 471] on div "Next" at bounding box center [523, 484] width 896 height 35
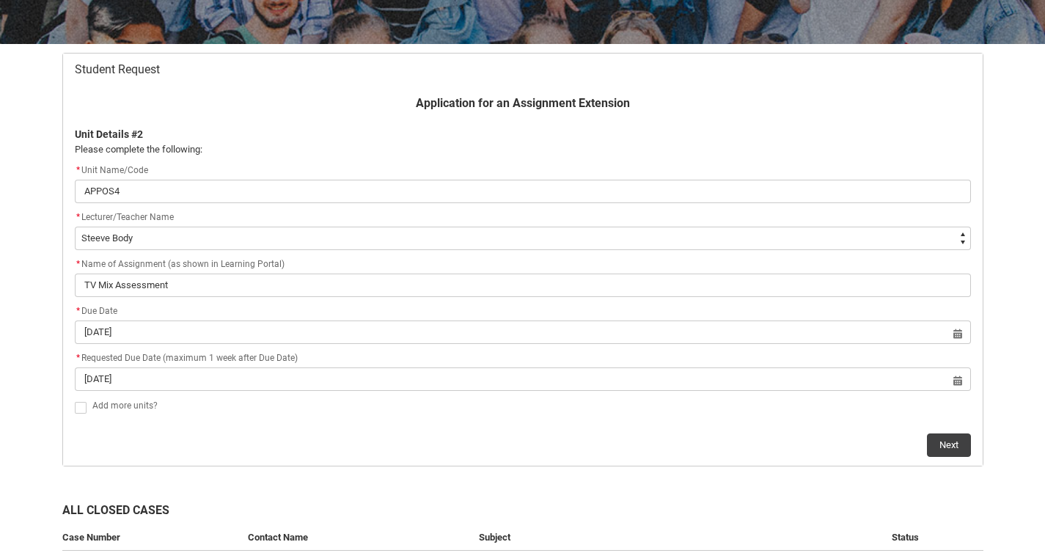
scroll to position [251, 0]
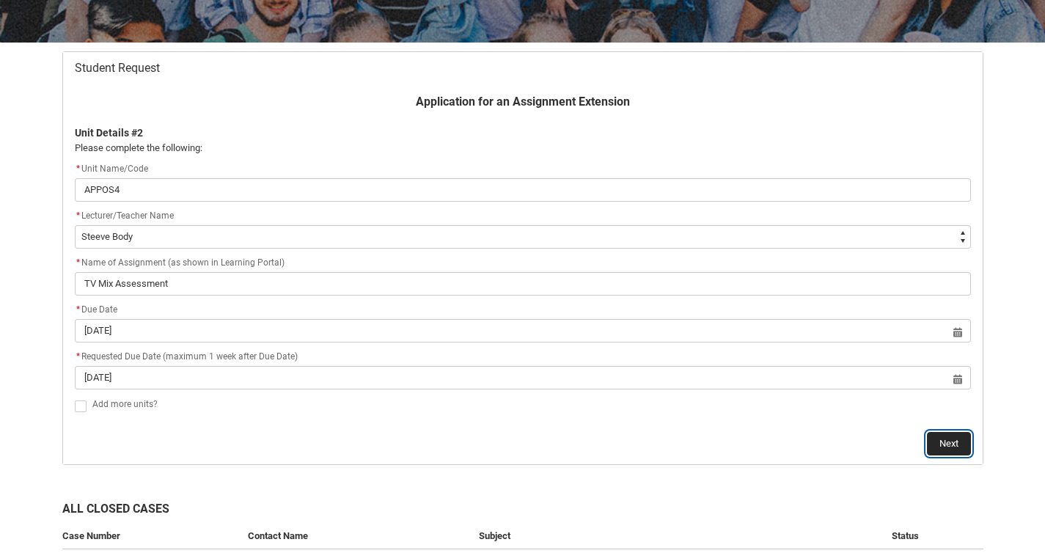
click at [963, 433] on button "Next" at bounding box center [949, 443] width 44 height 23
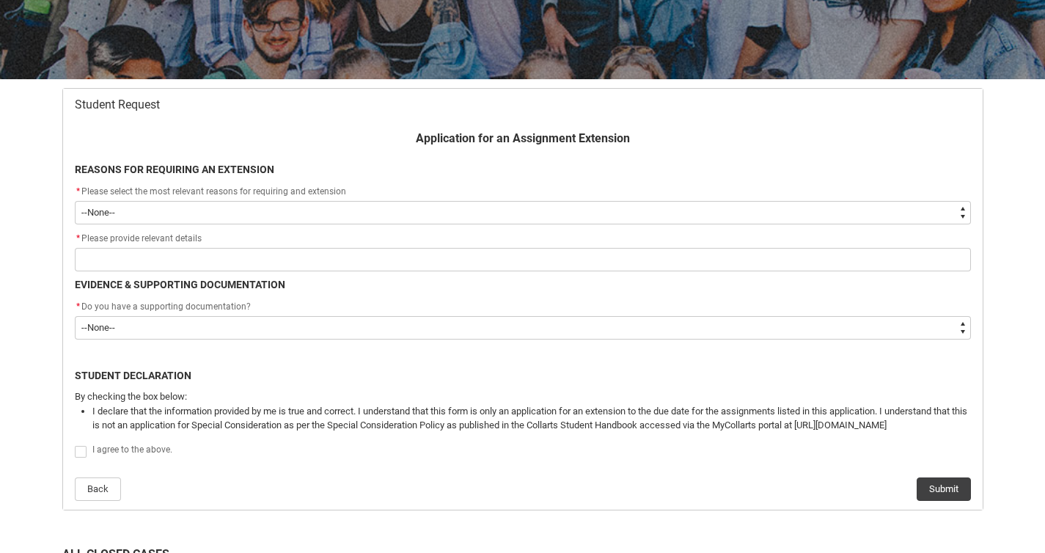
scroll to position [156, 0]
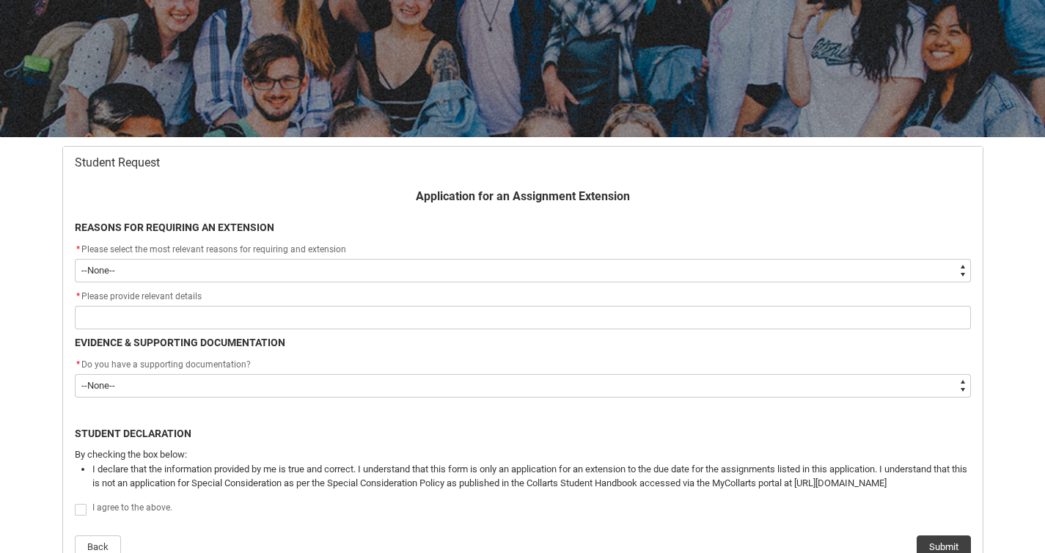
click at [188, 268] on select "--None-- Medical Reasons Work obligations Family obligations Academic Difficult…" at bounding box center [523, 270] width 896 height 23
type lightning-select "choice_AssignmentExtension_Reason_Academic"
select select "choice_AssignmentExtension_Reason_Academic"
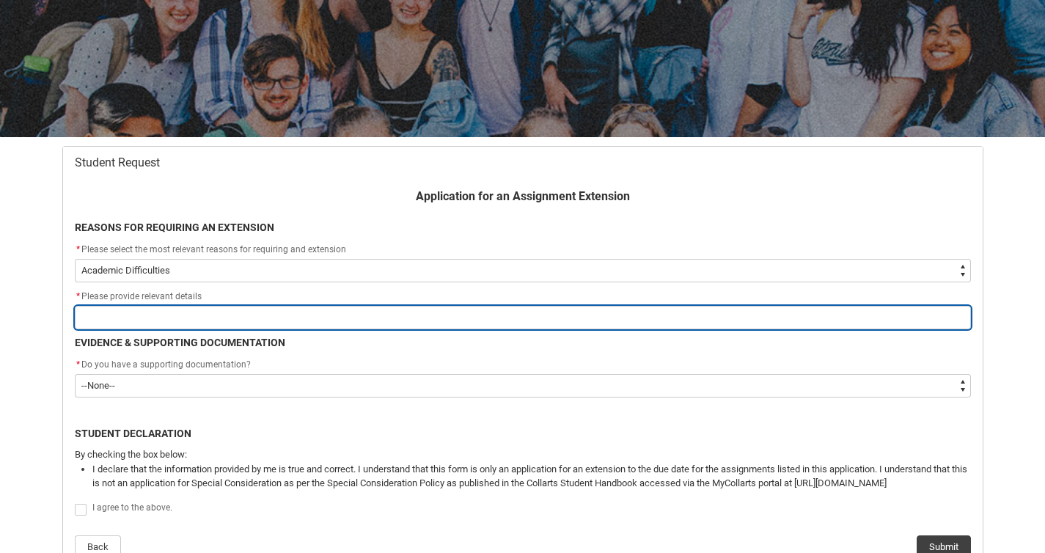
click at [163, 319] on input "Redu_Student_Request flow" at bounding box center [523, 317] width 896 height 23
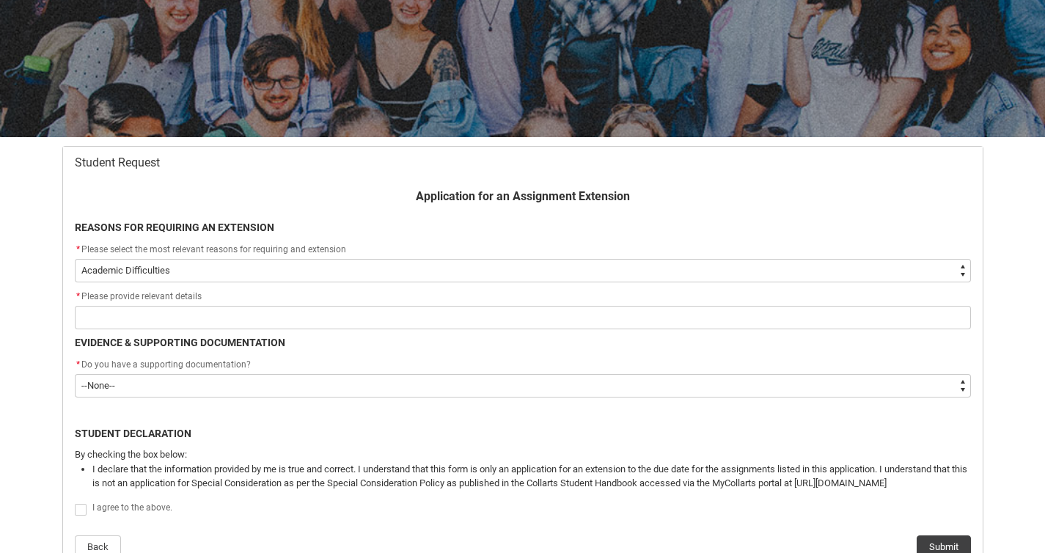
click at [0, 403] on div "Skip to Main Content Collarts Education Community Home New Enrolment Applicatio…" at bounding box center [522, 403] width 1045 height 1118
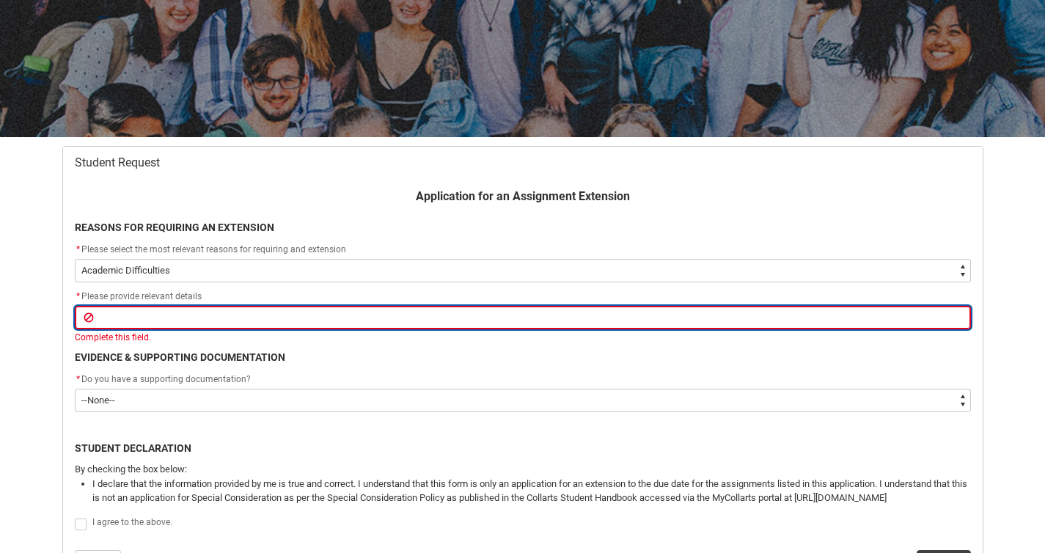
click at [127, 309] on input "Redu_Student_Request flow" at bounding box center [523, 317] width 896 height 23
type lightning-primitive-input-simple "I"
type input "I"
type lightning-primitive-input-simple "I"
type input "I"
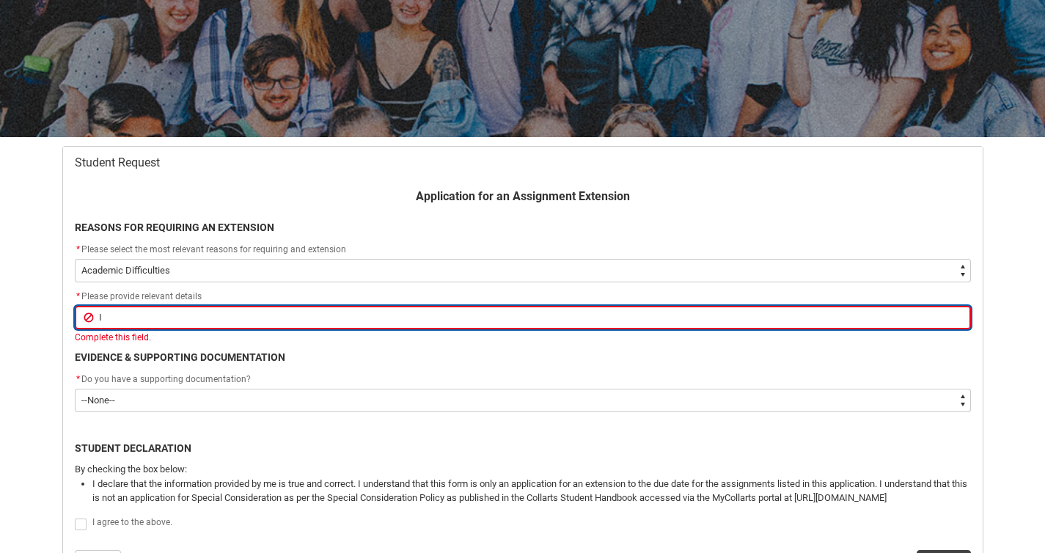
type lightning-primitive-input-simple "I"
type input "I"
type lightning-primitive-input-simple "I h"
type input "I h"
type lightning-primitive-input-simple "I ha"
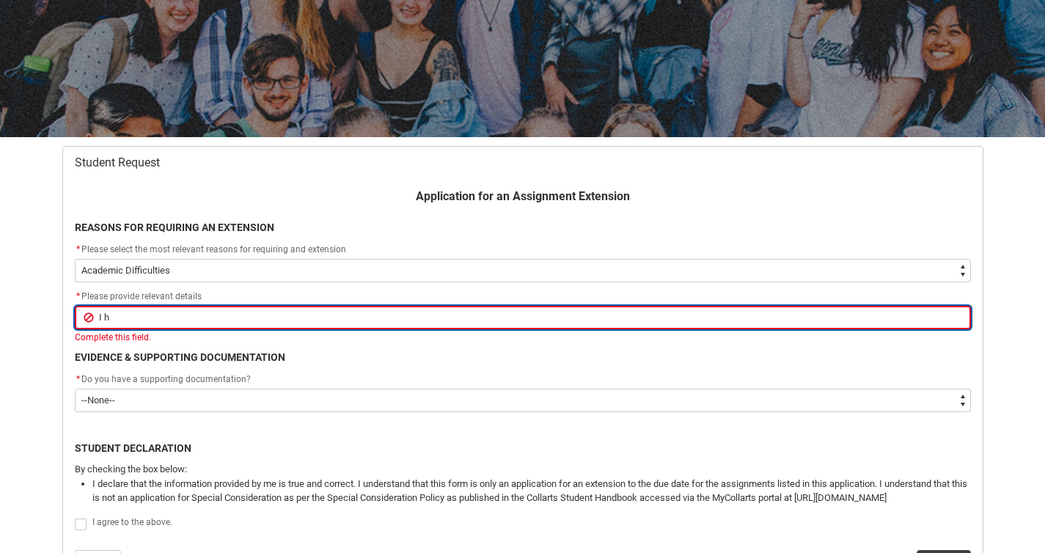
type input "I ha"
type lightning-primitive-input-simple "I hav"
type input "I hav"
type lightning-primitive-input-simple "I have"
type input "I have"
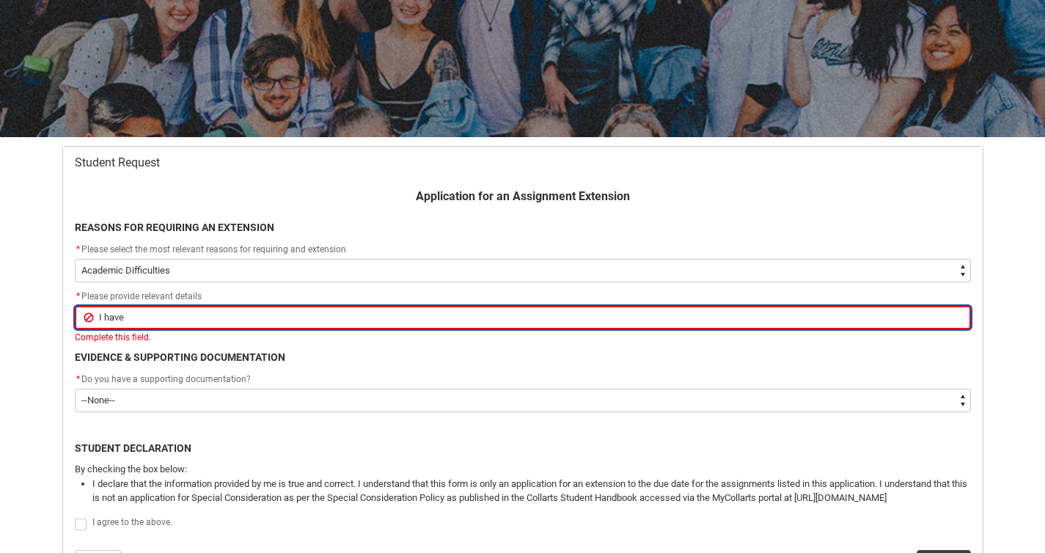
type lightning-primitive-input-simple "I have"
type input "I have"
type lightning-primitive-input-simple "I have b"
type input "I have b"
type lightning-primitive-input-simple "I have be"
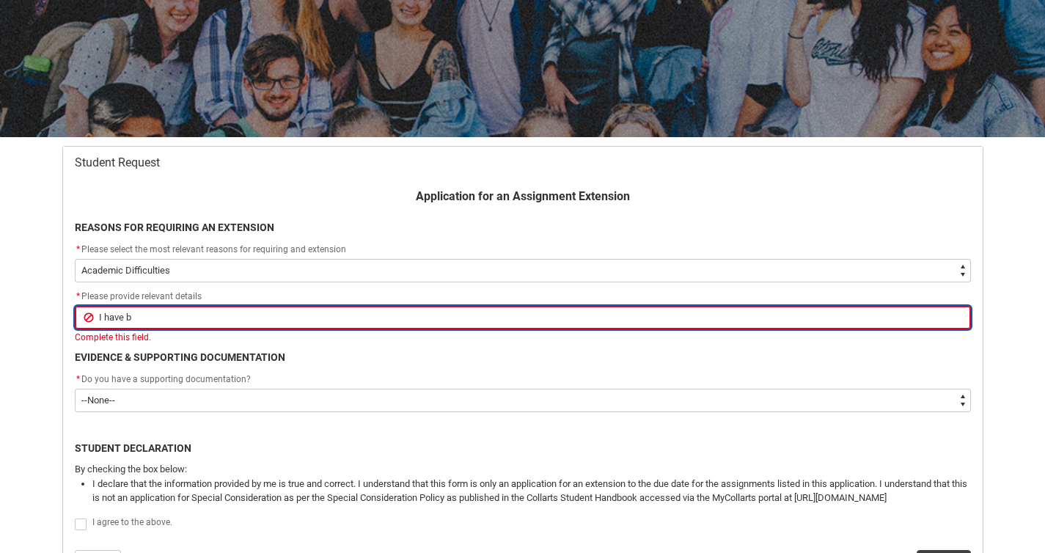
type input "I have be"
type lightning-primitive-input-simple "I have bee"
type input "I have bee"
type lightning-primitive-input-simple "I have been"
type input "I have been"
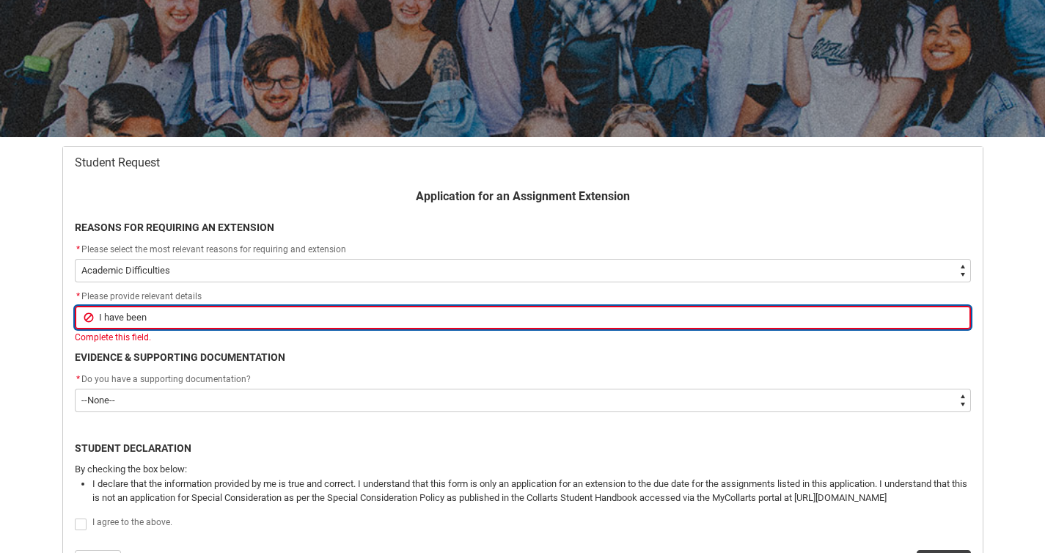
type lightning-primitive-input-simple "I have been"
type input "I have been"
type lightning-primitive-input-simple "I have been s"
type input "I have been s"
type lightning-primitive-input-simple "I have been st"
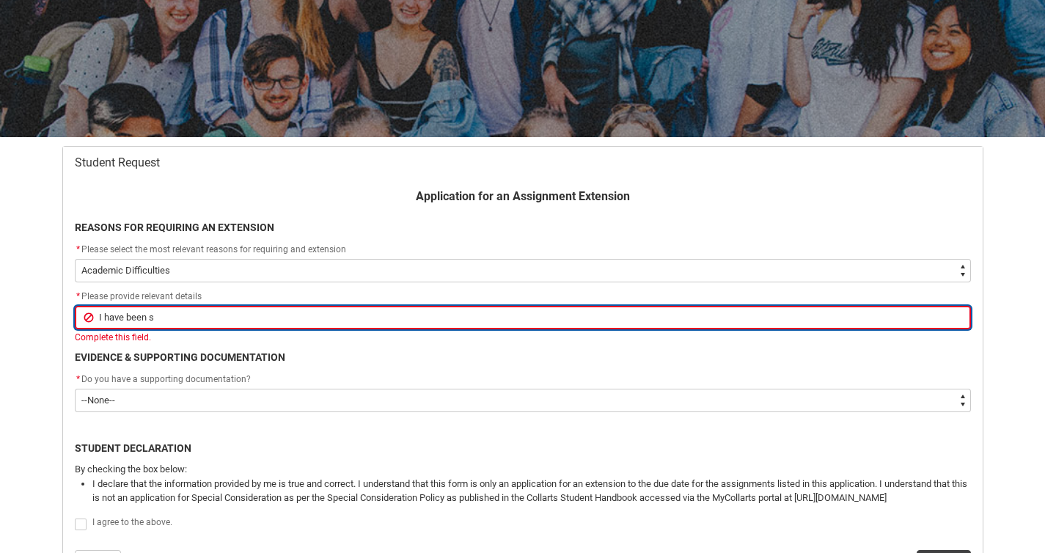
type input "I have been st"
type lightning-primitive-input-simple "I have been str"
type input "I have been str"
type lightning-primitive-input-simple "I have been stru"
type input "I have been stru"
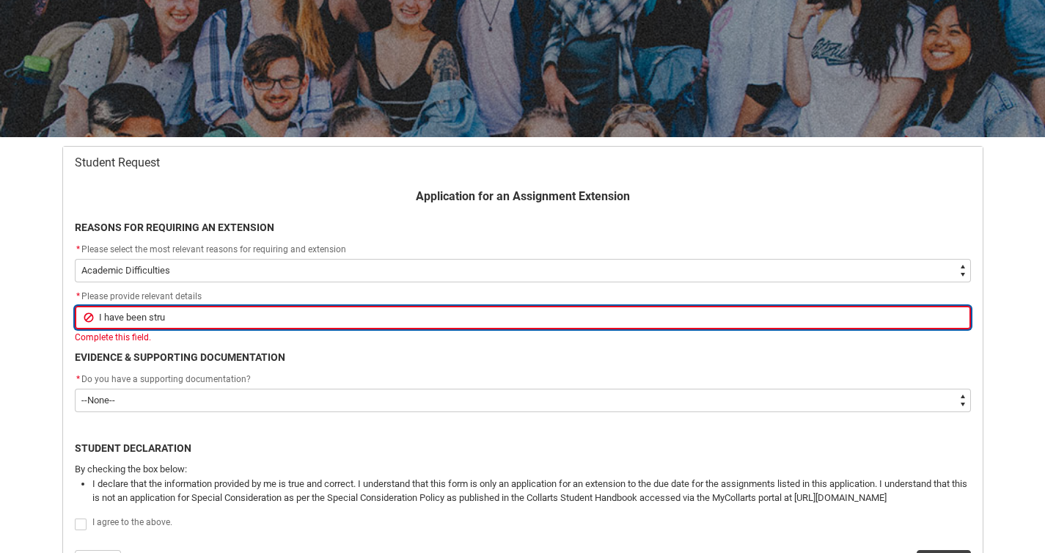
type lightning-primitive-input-simple "I have been strug"
type input "I have been strug"
type lightning-primitive-input-simple "I have been strugg"
type input "I have been strugg"
type lightning-primitive-input-simple "I have been struggl"
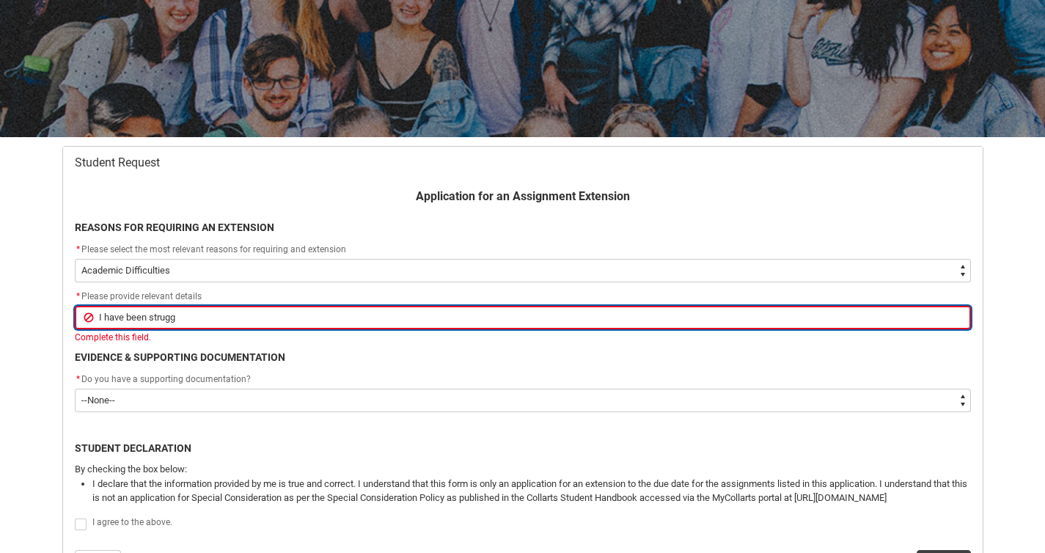
type input "I have been struggl"
type lightning-primitive-input-simple "I have been struggli"
type input "I have been struggli"
type lightning-primitive-input-simple "I have been strugglin"
type input "I have been strugglin"
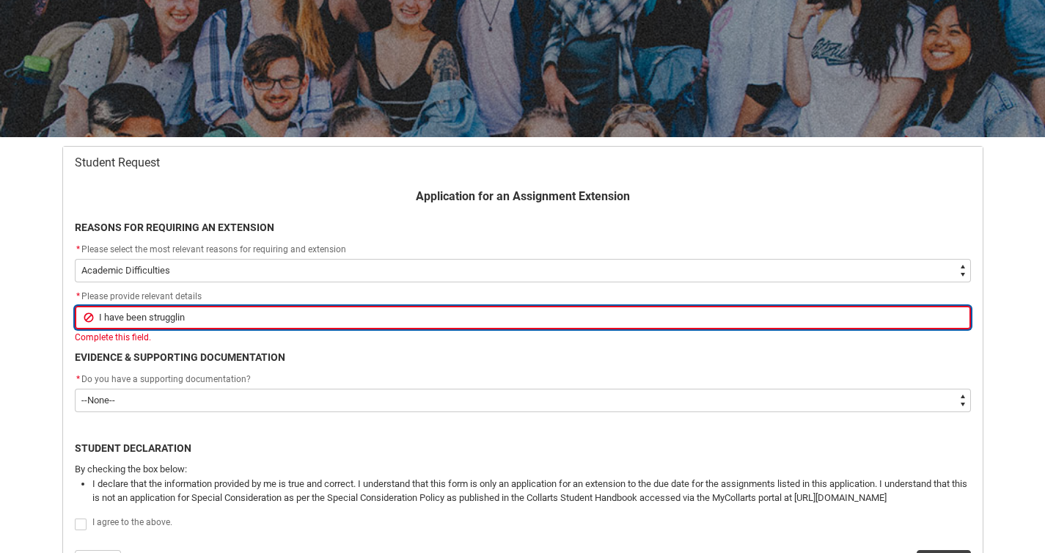
type lightning-primitive-input-simple "I have been struggling"
type input "I have been struggling"
click at [144, 319] on input "I have been struggling to keep up this trimester largely in part of organising …" at bounding box center [523, 317] width 896 height 23
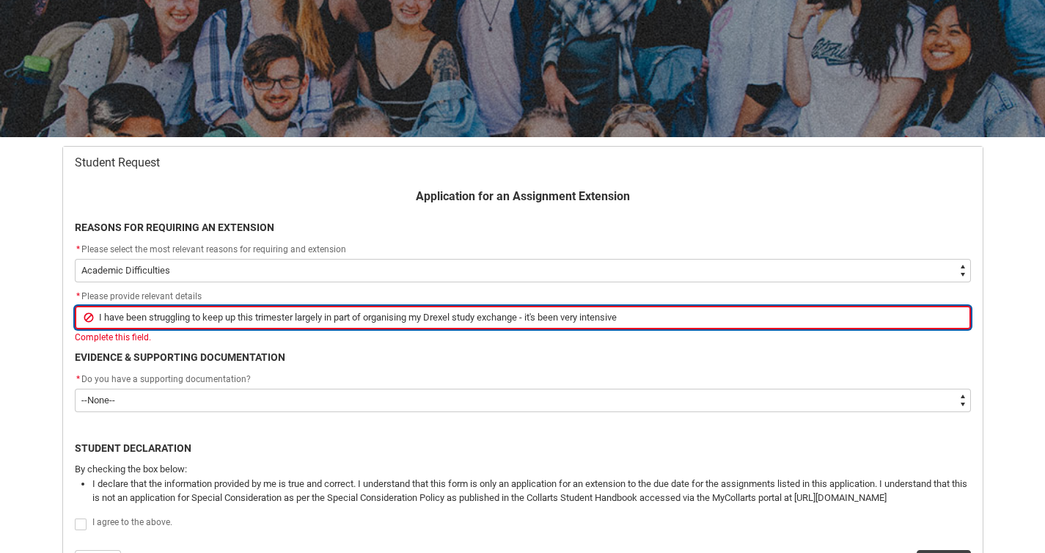
click at [144, 319] on input "I have been struggling to keep up this trimester largely in part of organising …" at bounding box center [523, 317] width 896 height 23
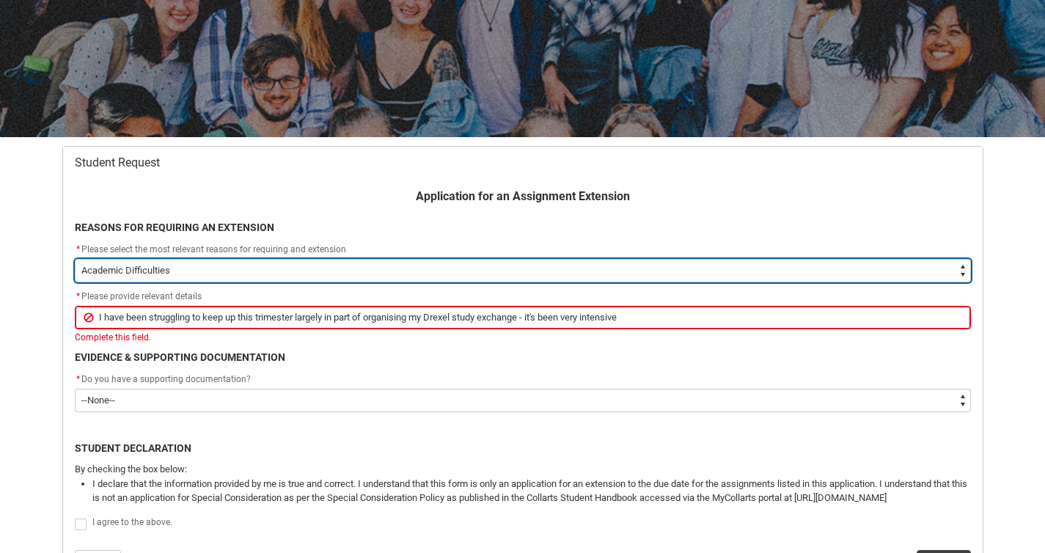
click at [183, 269] on select "--None-- Medical Reasons Work obligations Family obligations Academic Difficult…" at bounding box center [523, 270] width 896 height 23
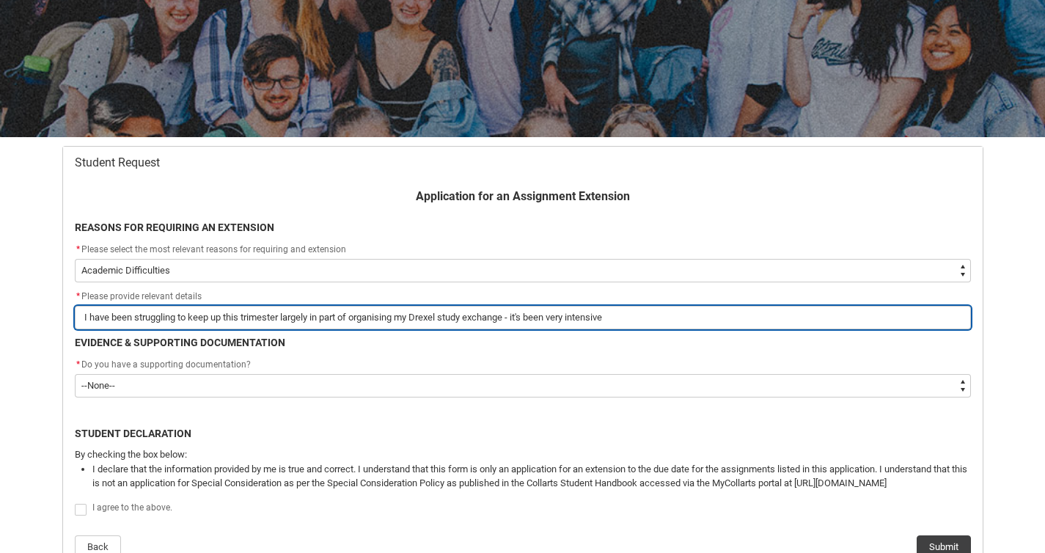
click at [320, 323] on input "I have been struggling to keep up this trimester largely in part of organising …" at bounding box center [523, 317] width 896 height 23
click at [650, 318] on input "I have been struggling to keep up this trimester largely in part of organising …" at bounding box center [523, 317] width 896 height 23
click at [564, 323] on input "I have been struggling to keep up this trimester largely in part of organising …" at bounding box center [523, 317] width 896 height 23
click at [599, 315] on input "I have been struggling to keep up this trimester largely in part of organising …" at bounding box center [523, 317] width 896 height 23
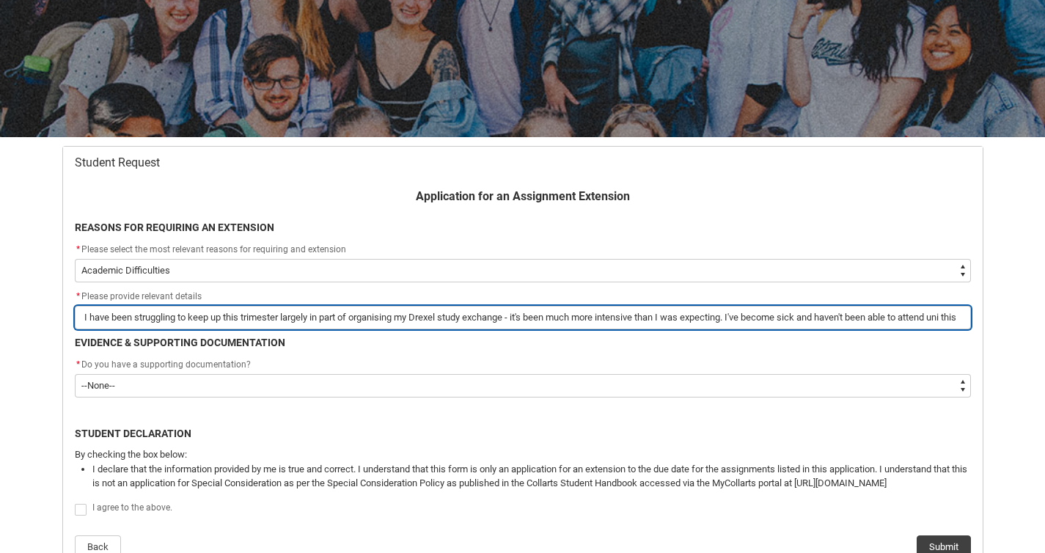
click at [599, 315] on input "I have been struggling to keep up this trimester largely in part of organising …" at bounding box center [523, 317] width 896 height 23
click at [664, 322] on input "I have been struggling to keep up this trimester largely in part of organising …" at bounding box center [523, 317] width 896 height 23
drag, startPoint x: 655, startPoint y: 317, endPoint x: 596, endPoint y: 318, distance: 58.7
click at [596, 318] on input "I have been struggling to keep up this trimester largely in part of organising …" at bounding box center [523, 317] width 896 height 23
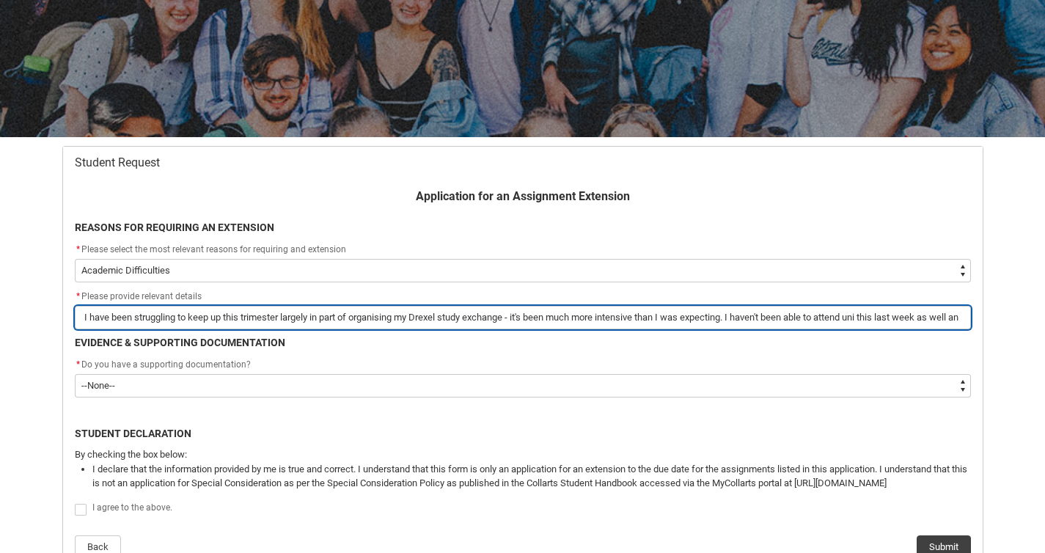
click at [964, 318] on input "I have been struggling to keep up this trimester largely in part of organising …" at bounding box center [523, 317] width 896 height 23
click at [954, 314] on input "I have been struggling to keep up this trimester largely in part of organising …" at bounding box center [523, 317] width 896 height 23
click at [747, 322] on input "I have been struggling to keep up this trimester largely in part of organising …" at bounding box center [523, 317] width 896 height 23
click at [364, 318] on input "I have been struggling to keep up this trimester largely in part of organising …" at bounding box center [523, 317] width 896 height 23
drag, startPoint x: 326, startPoint y: 318, endPoint x: 545, endPoint y: 315, distance: 218.6
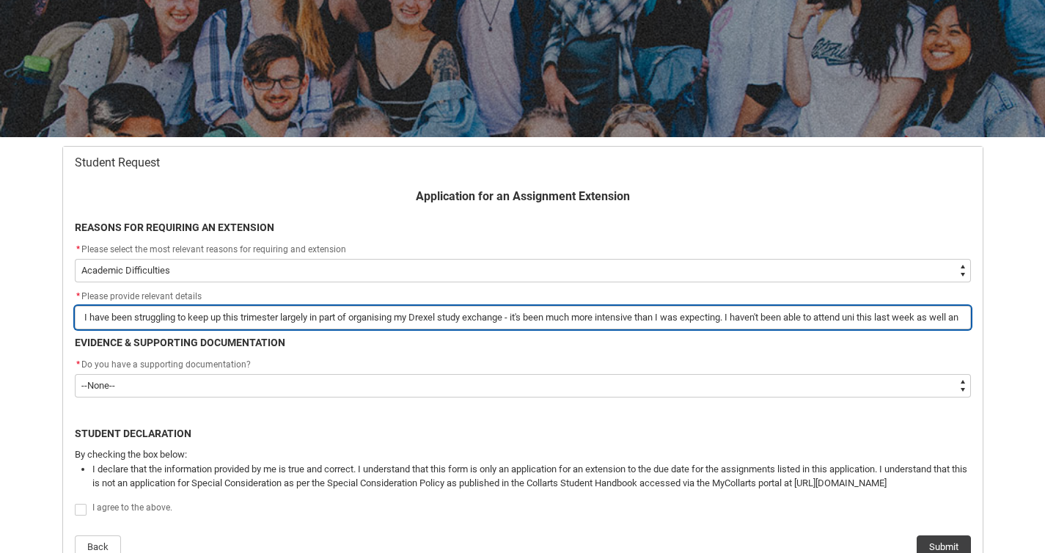
click at [545, 315] on input "I have been struggling to keep up this trimester largely in part of organising …" at bounding box center [523, 317] width 896 height 23
click at [713, 318] on input "I have been struggling to keep up this trimester largely in part of organising …" at bounding box center [523, 317] width 896 height 23
click at [787, 318] on input "I have been struggling to keep up this trimester largely in part of organising …" at bounding box center [523, 317] width 896 height 23
click at [517, 319] on input "I have been struggling to keep up this trimester largely in part of organising …" at bounding box center [523, 317] width 896 height 23
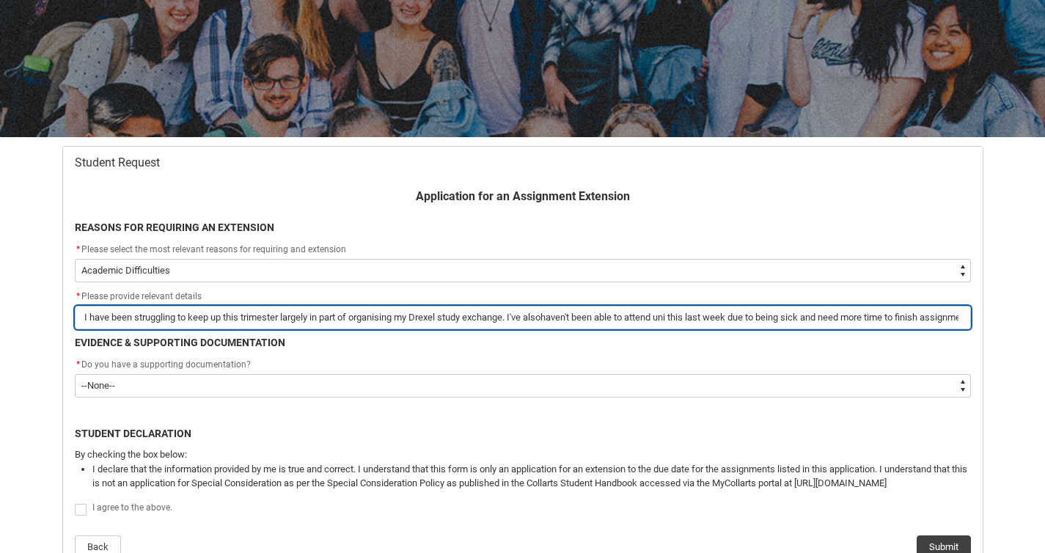
drag, startPoint x: 548, startPoint y: 319, endPoint x: 952, endPoint y: 351, distance: 405.3
click at [952, 351] on div "Application for an Assignment Extension REASONS FOR REQUIRING AN EXTENSION * Pl…" at bounding box center [523, 373] width 914 height 371
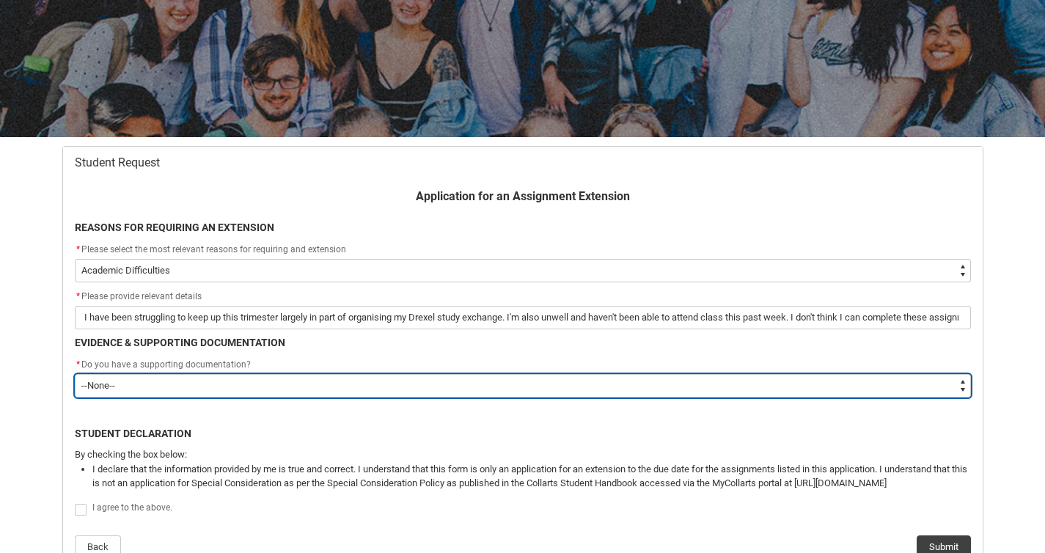
click at [255, 379] on select "--None-- Yes No" at bounding box center [523, 385] width 896 height 23
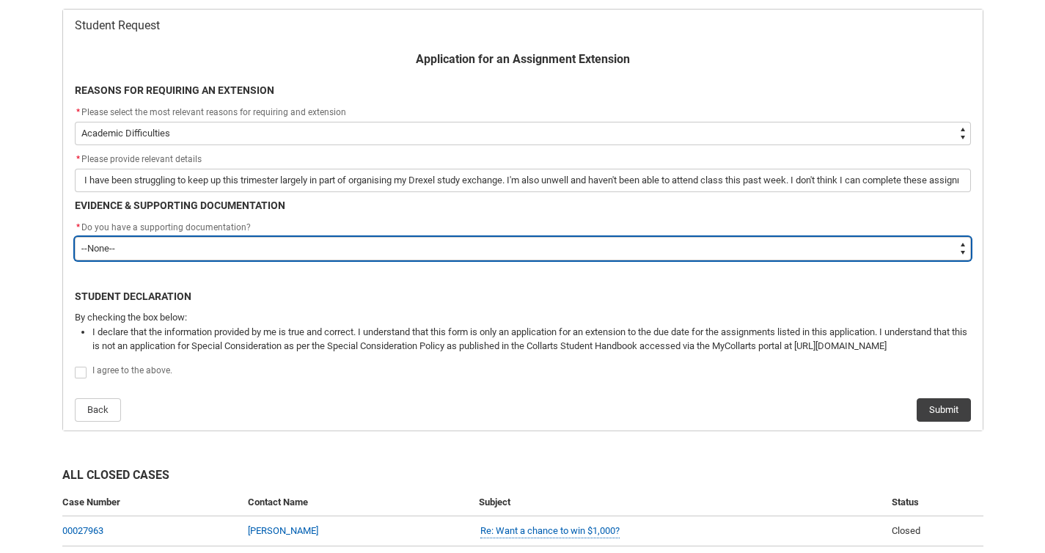
scroll to position [297, 0]
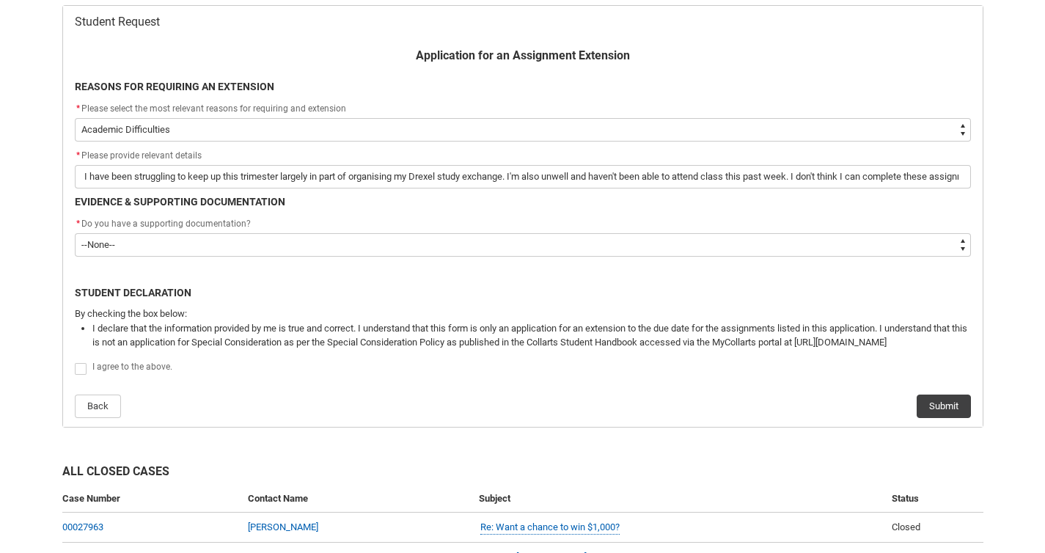
click at [78, 370] on span "Redu_Student_Request flow" at bounding box center [81, 369] width 12 height 12
click at [75, 362] on input "Redu_Student_Request flow" at bounding box center [74, 361] width 1 height 1
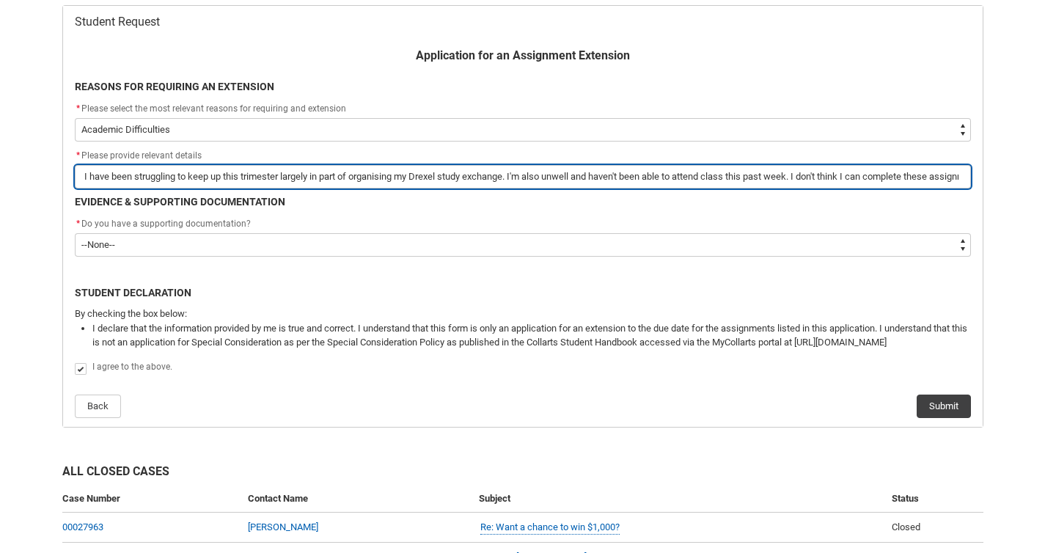
click at [898, 180] on input "I have been struggling to keep up this trimester largely in part of organising …" at bounding box center [523, 176] width 896 height 23
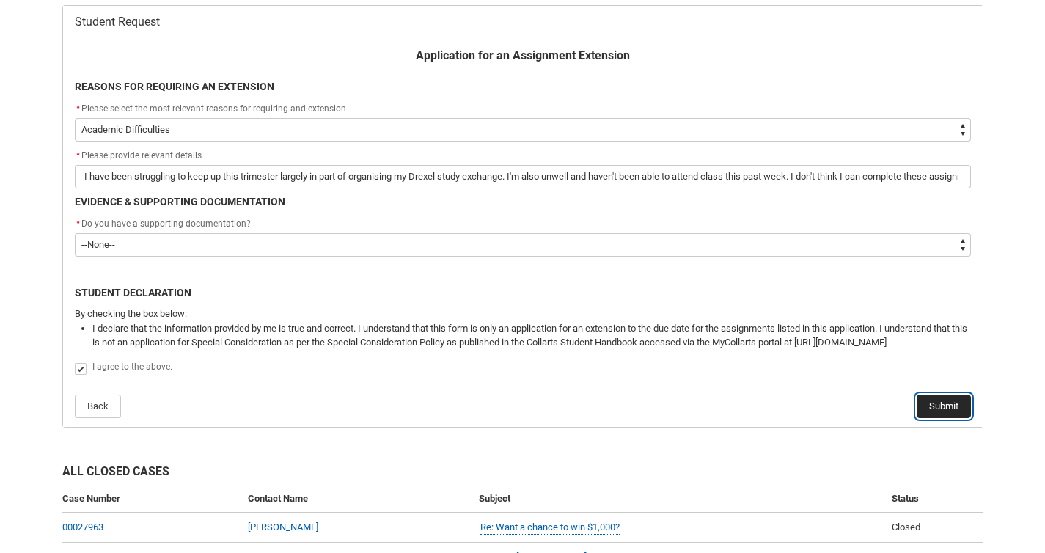
click at [930, 417] on button "Submit" at bounding box center [944, 406] width 54 height 23
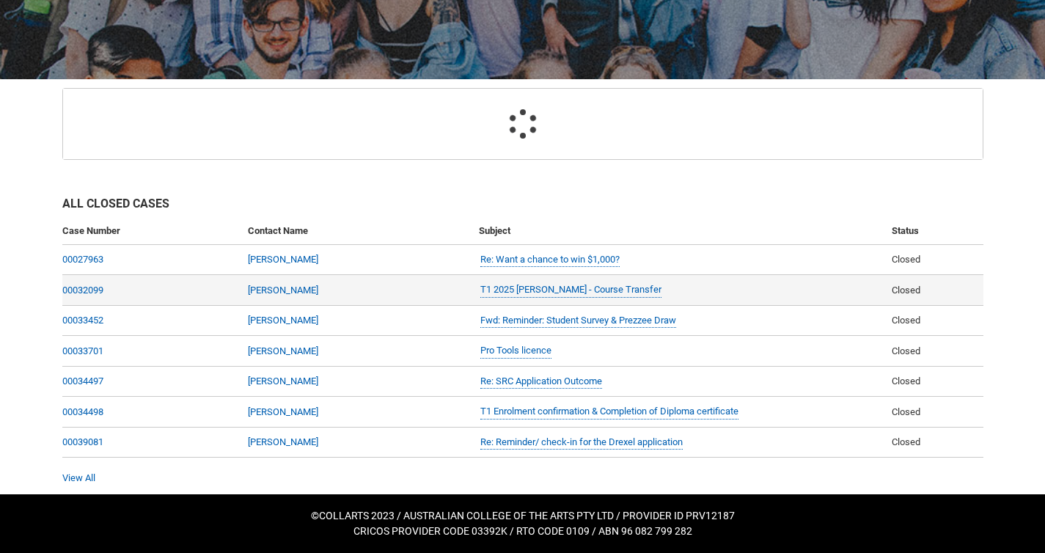
scroll to position [156, 0]
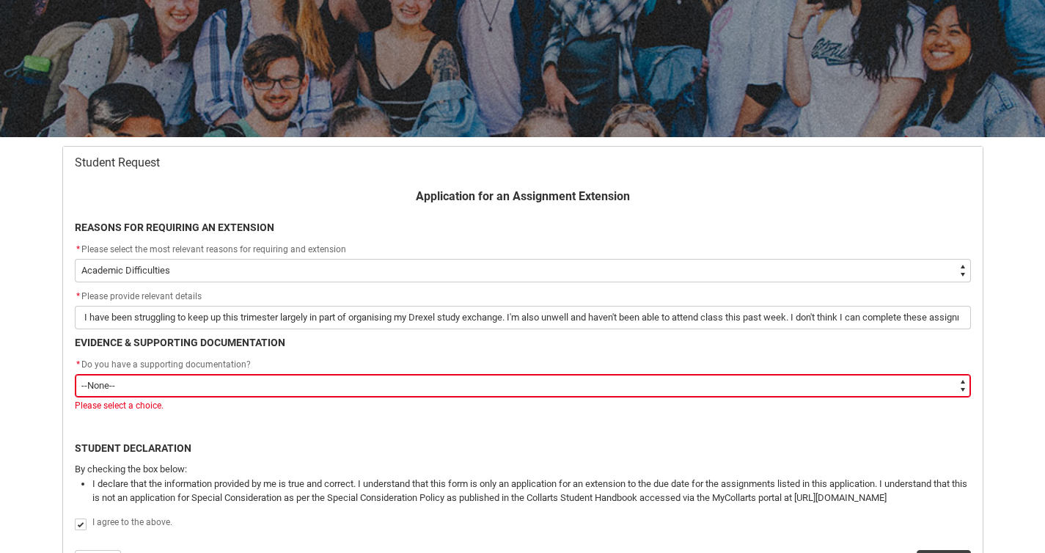
click at [233, 382] on select "--None-- Yes No" at bounding box center [523, 385] width 896 height 23
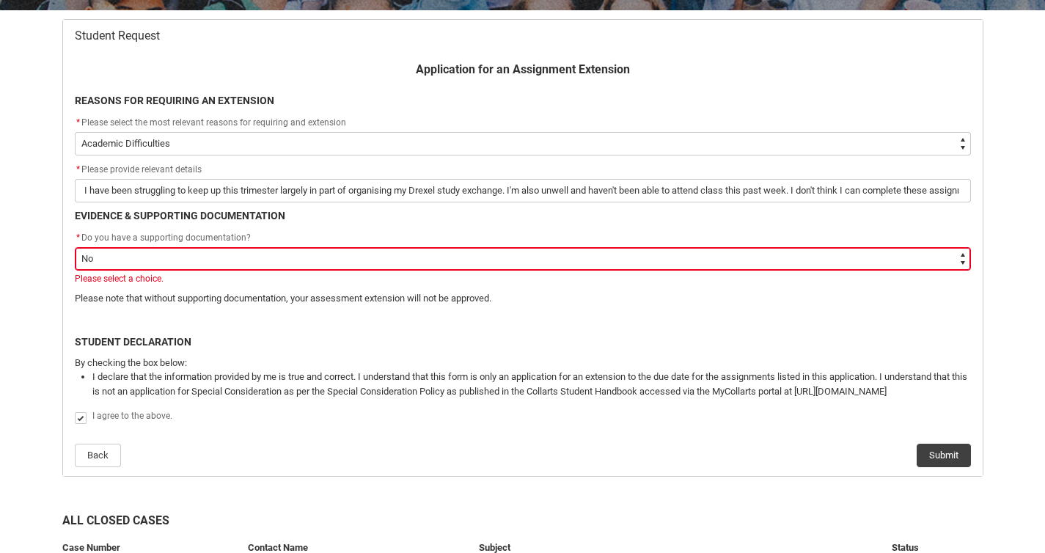
scroll to position [285, 0]
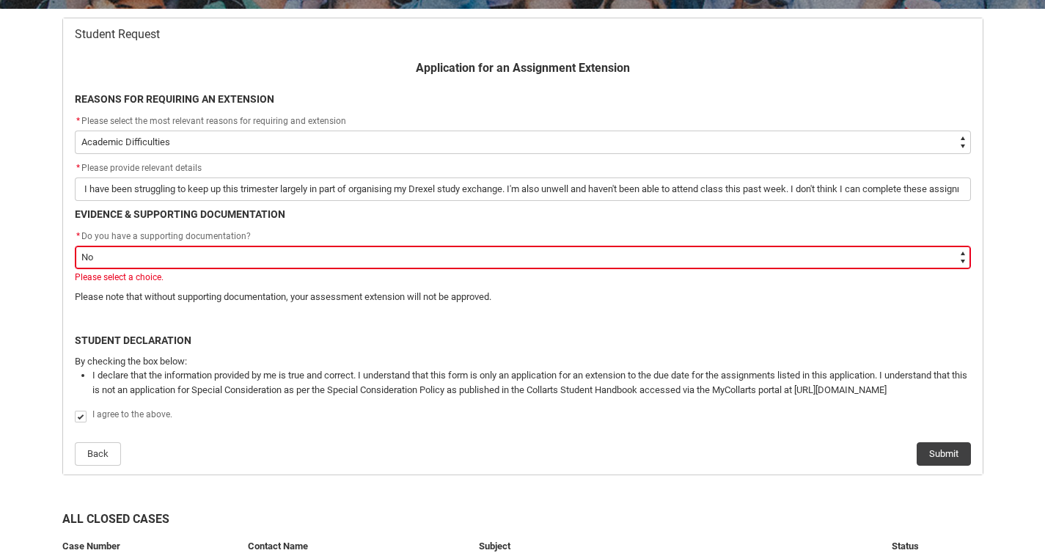
click at [320, 246] on select "--None-- Yes No" at bounding box center [523, 257] width 896 height 23
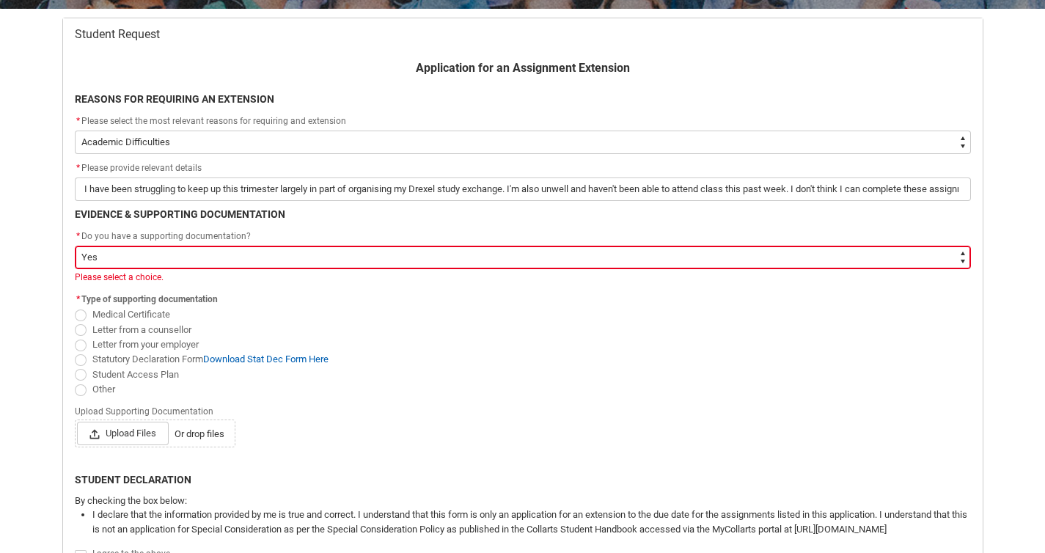
click at [40, 312] on div "Skip to Main Content Collarts Education Community Home New Enrolment Applicatio…" at bounding box center [522, 361] width 1045 height 1292
click at [43, 326] on div "Skip to Main Content Collarts Education Community Home New Enrolment Applicatio…" at bounding box center [522, 361] width 1045 height 1292
click at [325, 221] on flowruntime-screen-field "EVIDENCE & SUPPORTING DOCUMENTATION" at bounding box center [523, 217] width 914 height 21
click at [315, 355] on link "Download Stat Dec Form Here" at bounding box center [265, 358] width 125 height 11
click at [51, 329] on div "Skip to Main Content Collarts Education Community Home New Enrolment Applicatio…" at bounding box center [522, 361] width 1045 height 1292
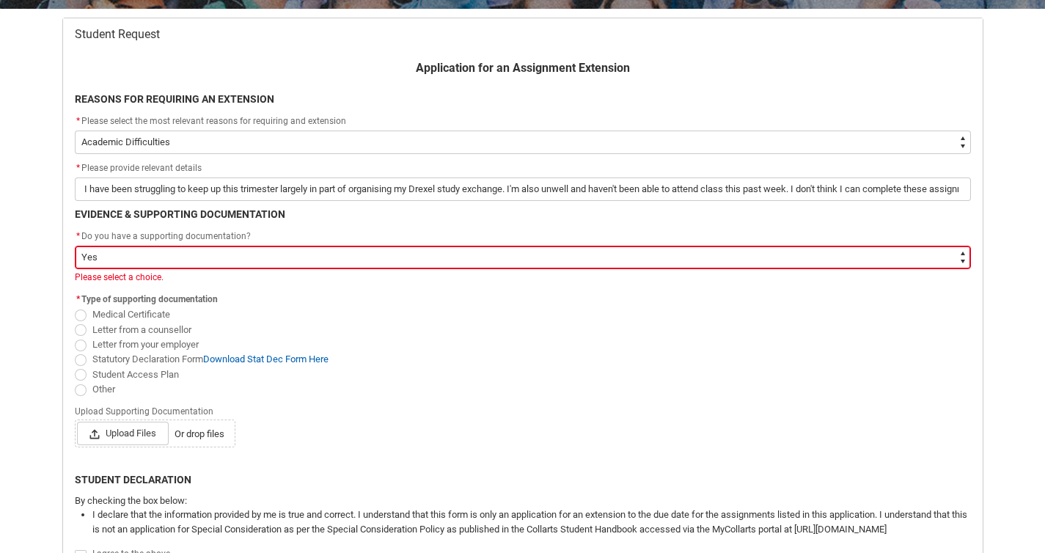
click at [43, 225] on div "Skip to Main Content Collarts Education Community Home New Enrolment Applicatio…" at bounding box center [522, 361] width 1045 height 1292
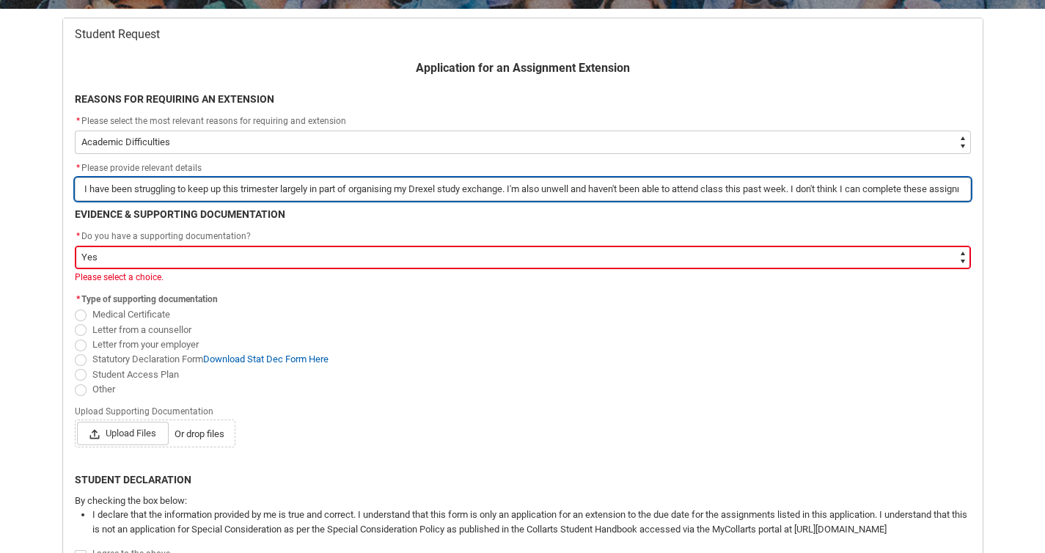
click at [510, 190] on input "I have been struggling to keep up this trimester largely in part of organising …" at bounding box center [523, 188] width 896 height 23
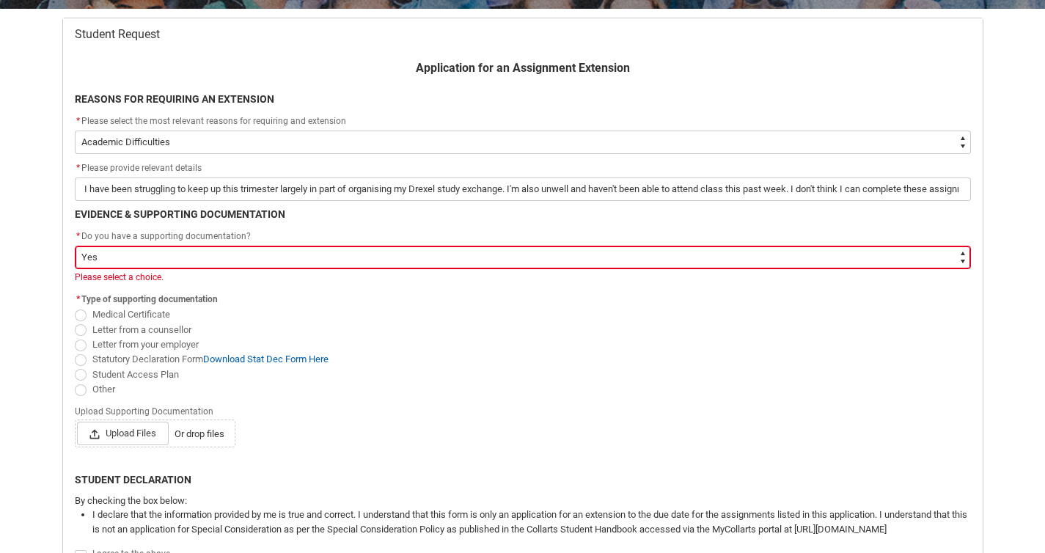
click at [78, 385] on span "Redu_Student_Request flow" at bounding box center [81, 390] width 12 height 12
click at [75, 381] on input "Other" at bounding box center [74, 381] width 1 height 1
click at [45, 353] on div "Skip to Main Content Collarts Education Community Home New Enrolment Applicatio…" at bounding box center [522, 361] width 1045 height 1292
click at [52, 326] on div "Skip to Main Content Collarts Education Community Home New Enrolment Applicatio…" at bounding box center [522, 361] width 1045 height 1292
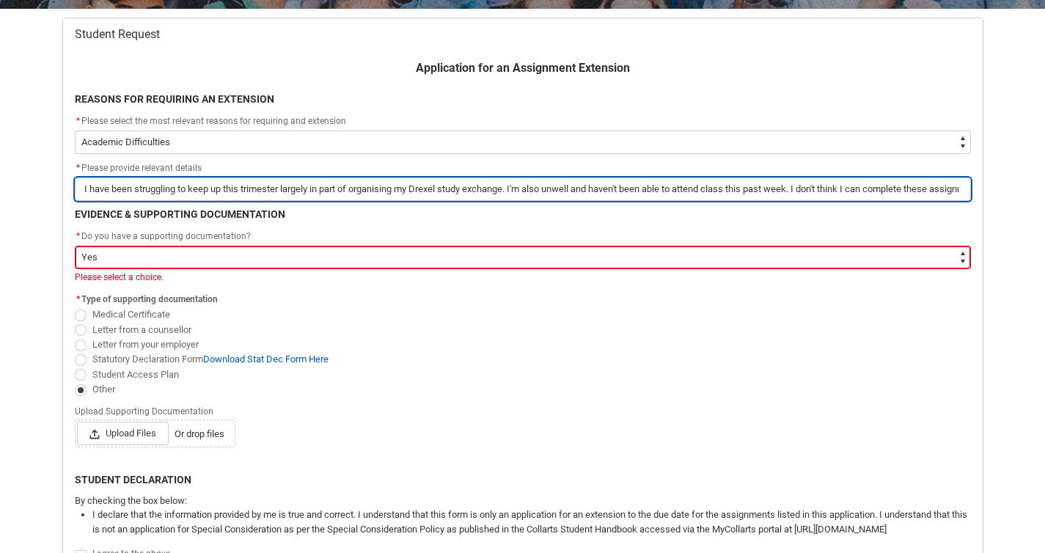
drag, startPoint x: 285, startPoint y: 191, endPoint x: 512, endPoint y: 197, distance: 227.4
click at [512, 197] on input "I have been struggling to keep up this trimester largely in part of organising …" at bounding box center [523, 188] width 896 height 23
click at [282, 188] on input "I have been struggling to keep up this trimester due to additional educational …" at bounding box center [523, 188] width 896 height 23
click at [432, 187] on input "I have been struggling to keep up this trimester due to additional educational …" at bounding box center [523, 188] width 896 height 23
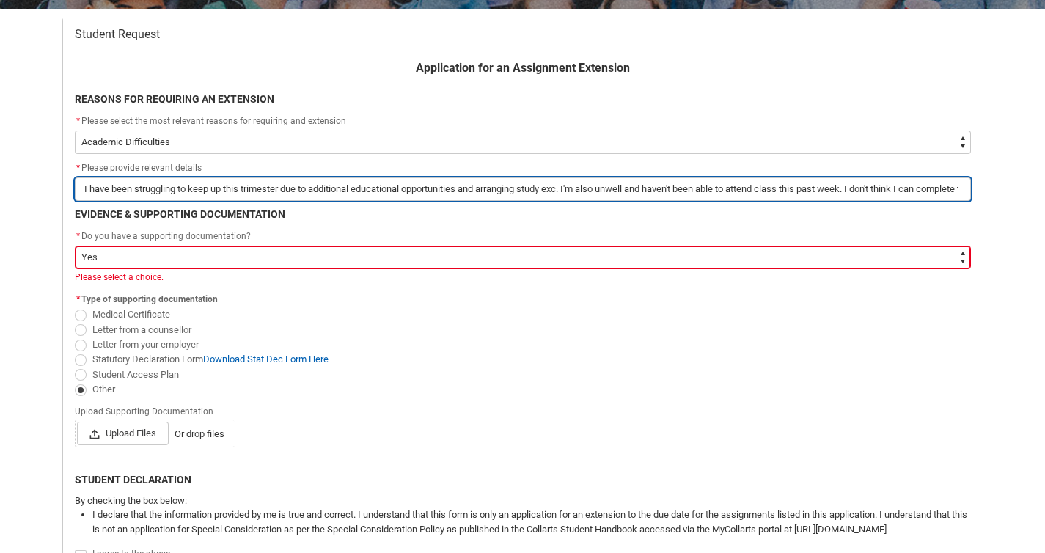
click at [532, 188] on input "I have been struggling to keep up this trimester due to additional educational …" at bounding box center [523, 188] width 896 height 23
drag, startPoint x: 909, startPoint y: 189, endPoint x: 1055, endPoint y: 195, distance: 146.0
click at [1045, 195] on html "Loading × Sorry to interrupt This page has an error. You might just need to ref…" at bounding box center [522, 361] width 1045 height 1292
click at [433, 191] on input "I have been struggling to keep up this trimester due to additional educational …" at bounding box center [523, 188] width 896 height 23
drag, startPoint x: 582, startPoint y: 190, endPoint x: 1019, endPoint y: 194, distance: 436.3
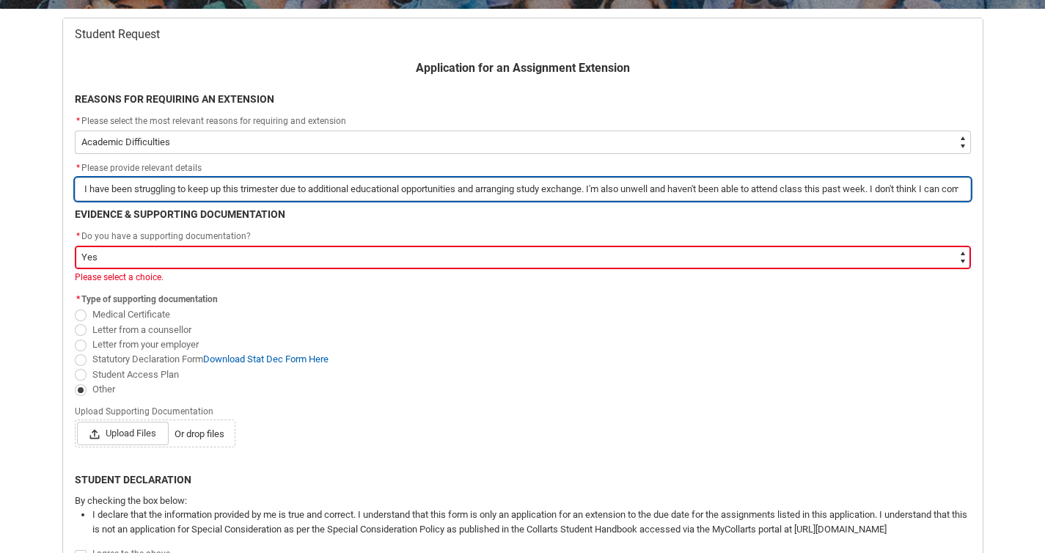
click at [1019, 194] on div "Skip to Main Content Collarts Education Community Home New Enrolment Applicatio…" at bounding box center [522, 361] width 1045 height 1292
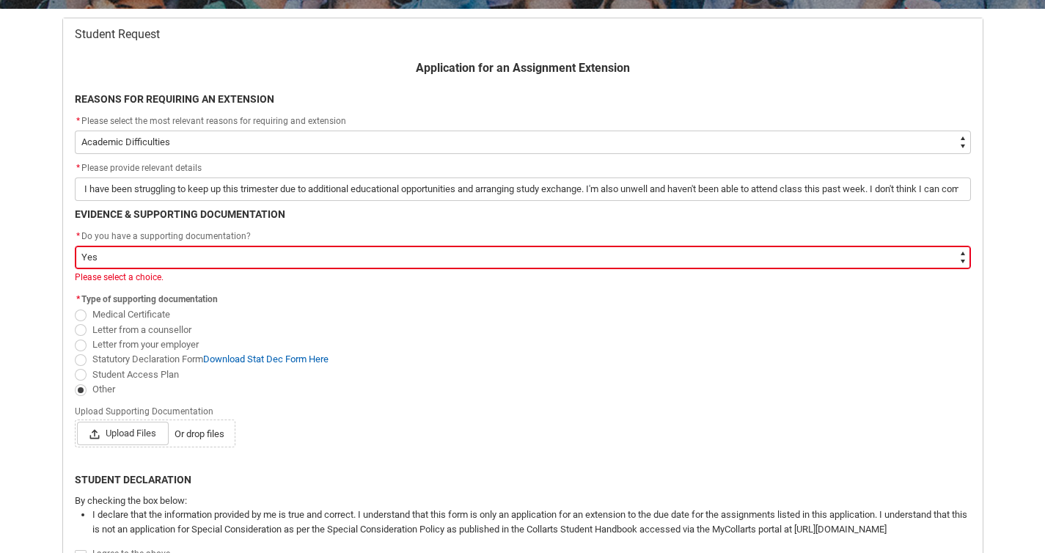
click at [370, 306] on fieldset "* Type of supporting documentation Medical Certificate Letter from a counsellor…" at bounding box center [523, 343] width 896 height 107
click at [307, 355] on link "Download Stat Dec Form Here" at bounding box center [265, 358] width 125 height 11
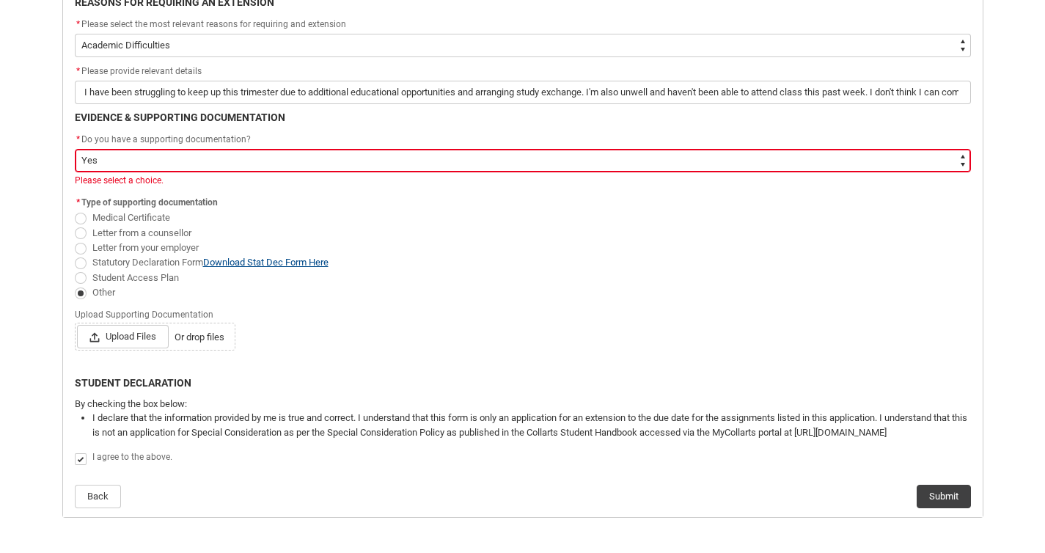
scroll to position [382, 0]
click at [20, 326] on div "Skip to Main Content Collarts Education Community Home New Enrolment Applicatio…" at bounding box center [522, 264] width 1045 height 1292
